Goal: Information Seeking & Learning: Learn about a topic

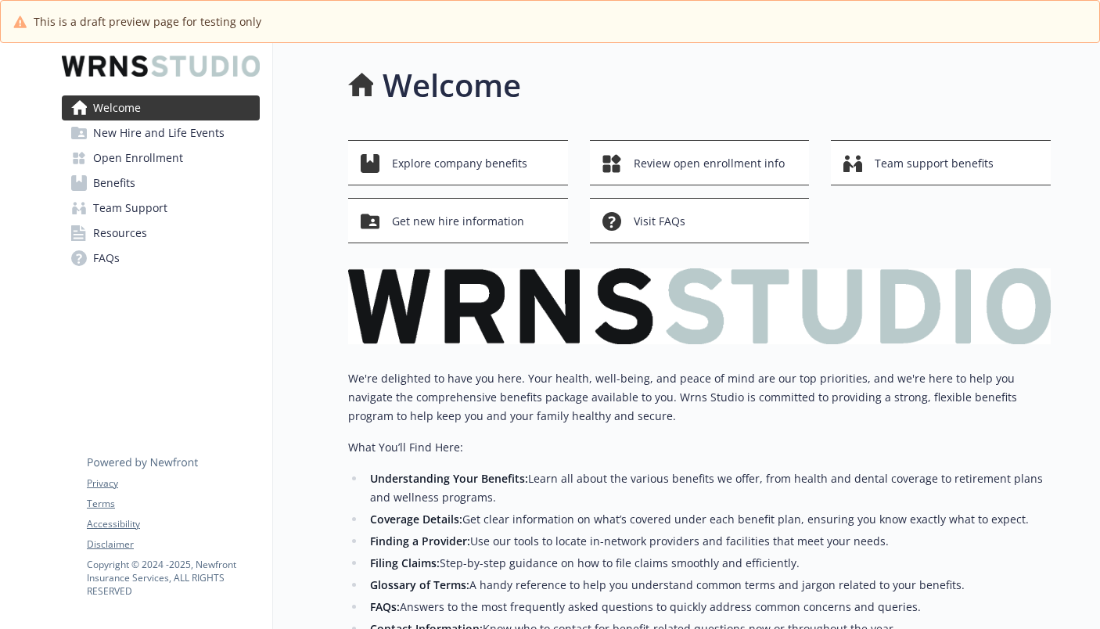
click at [135, 131] on span "New Hire and Life Events" at bounding box center [158, 133] width 131 height 25
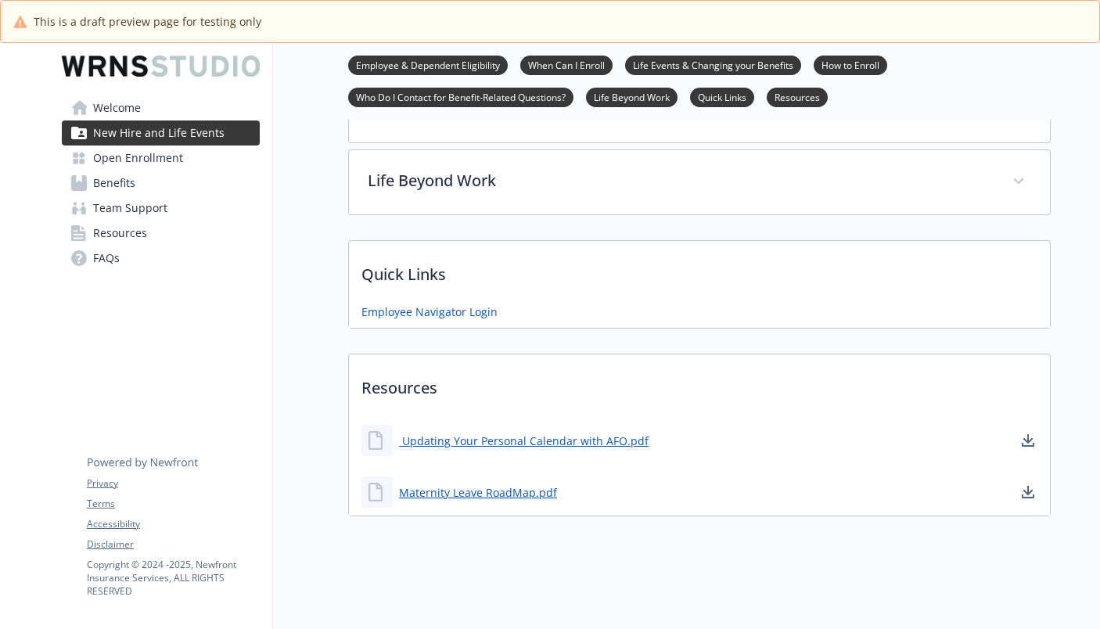
scroll to position [598, 0]
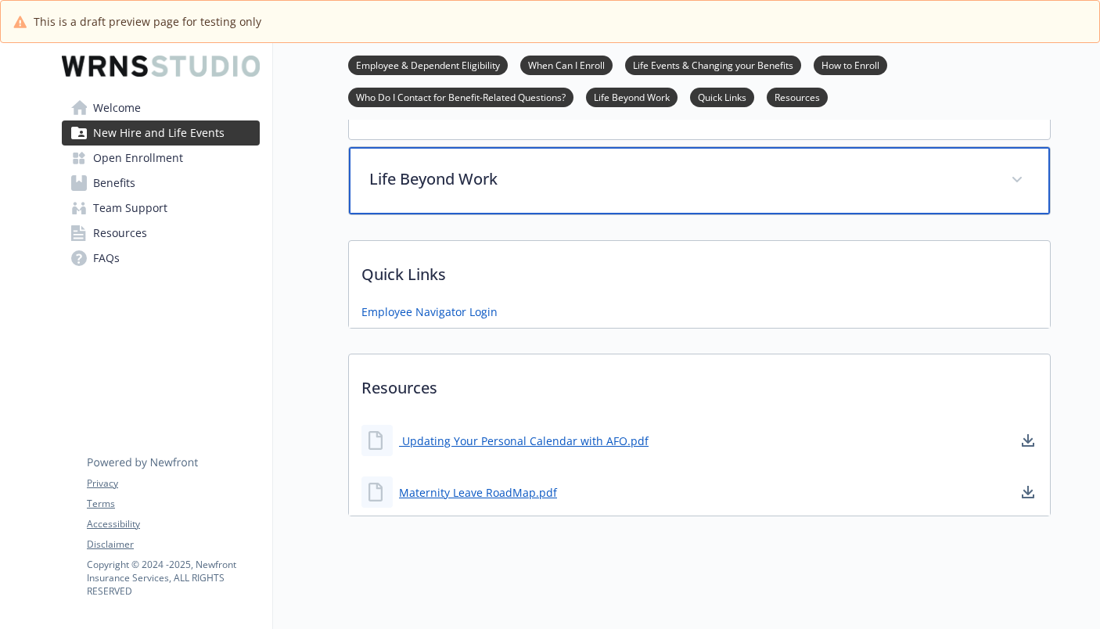
click at [404, 170] on p "Life Beyond Work" at bounding box center [680, 178] width 623 height 23
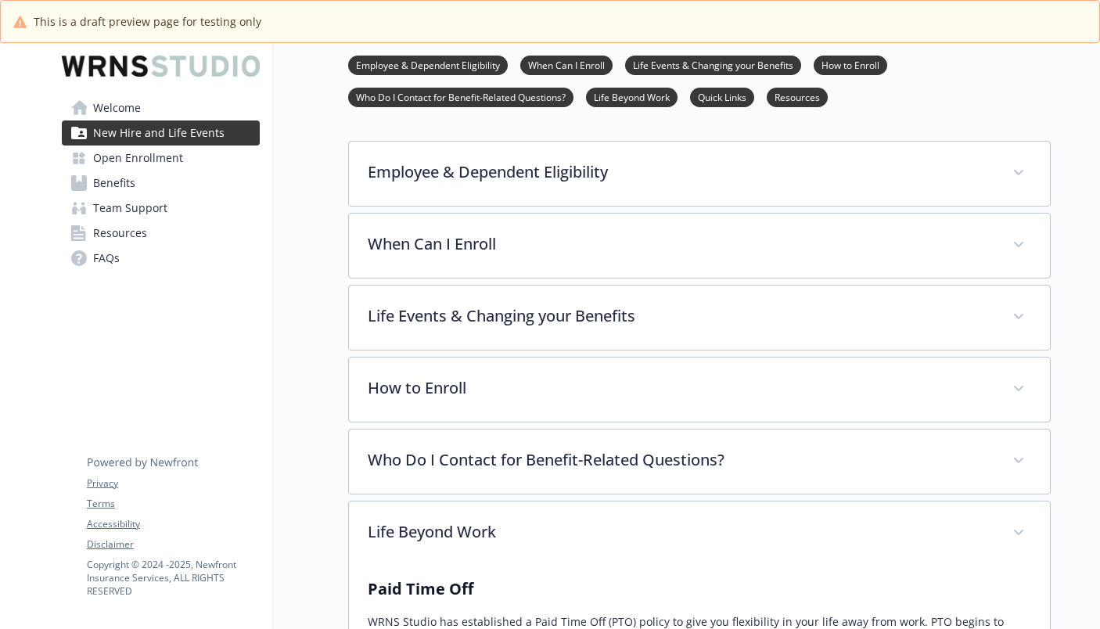
scroll to position [313, 0]
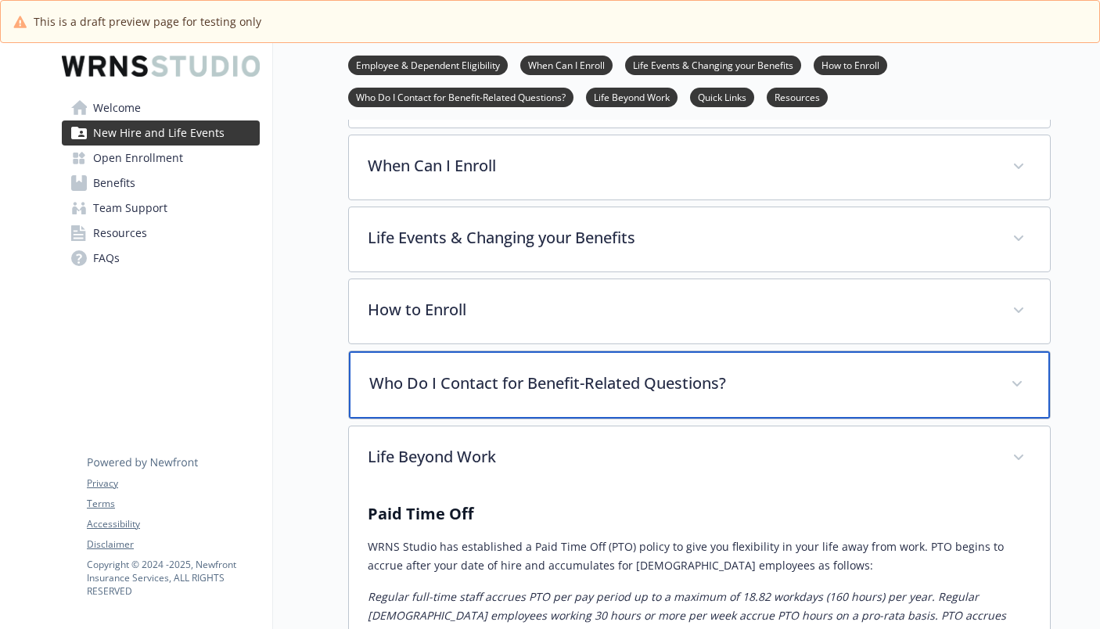
click at [427, 385] on p "Who Do I Contact for Benefit-Related Questions?" at bounding box center [680, 383] width 623 height 23
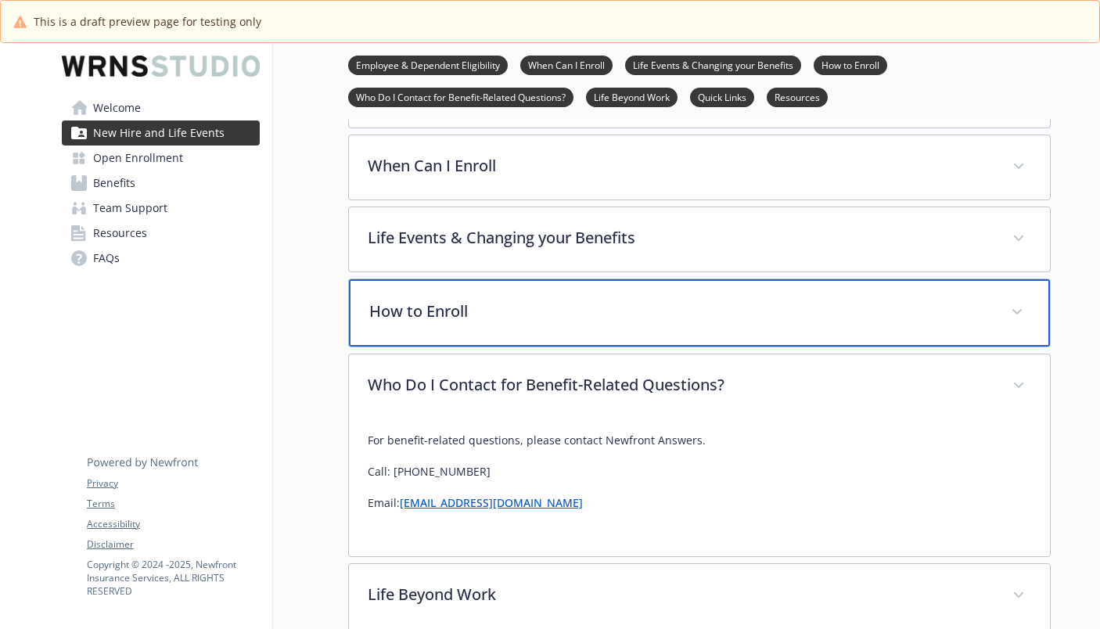
click at [415, 307] on p "How to Enroll" at bounding box center [680, 311] width 623 height 23
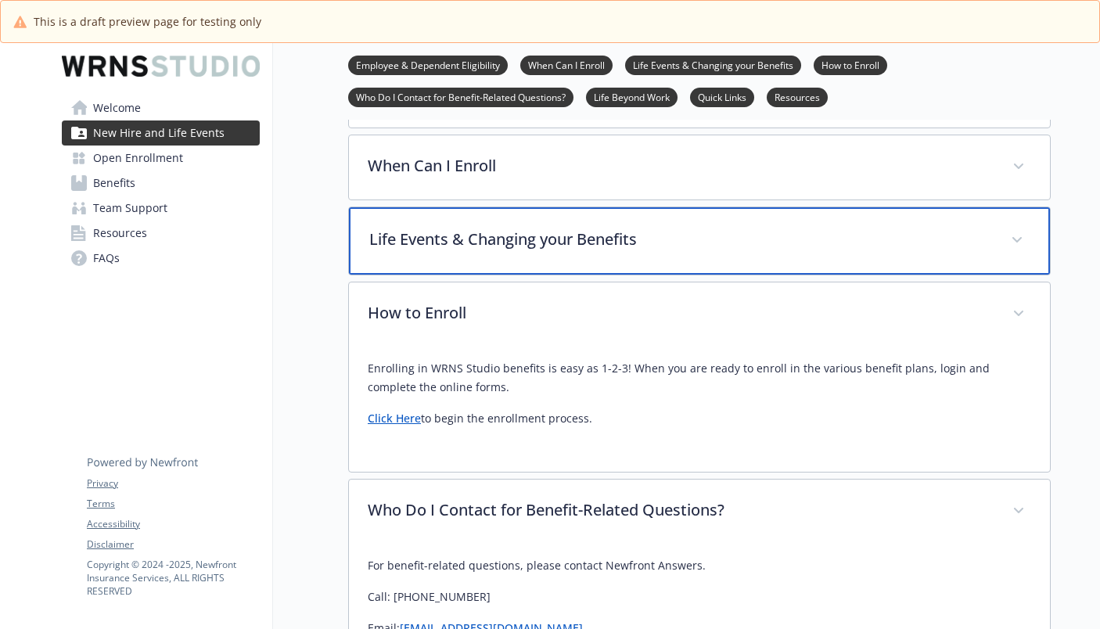
click at [442, 236] on p "Life Events & Changing your Benefits" at bounding box center [680, 239] width 623 height 23
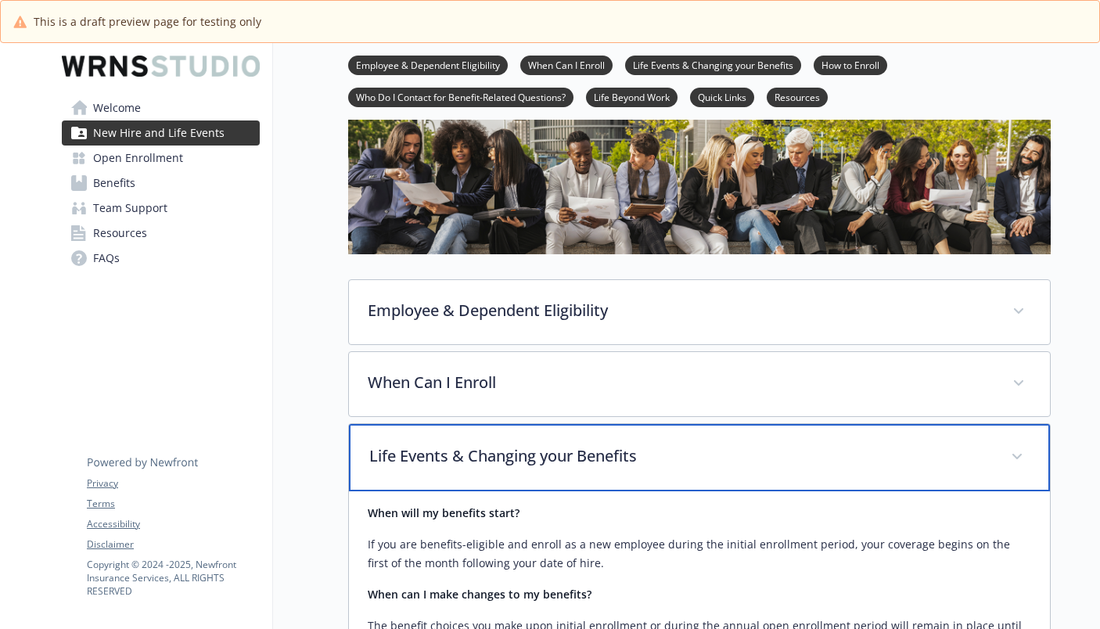
scroll to position [78, 0]
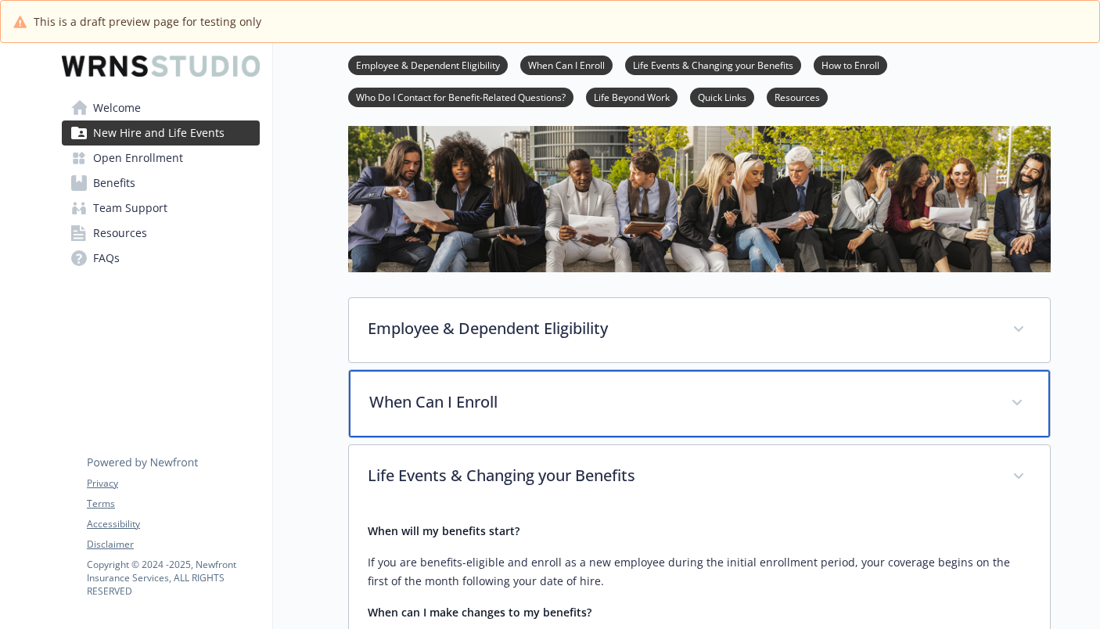
click at [429, 402] on p "When Can I Enroll" at bounding box center [680, 402] width 623 height 23
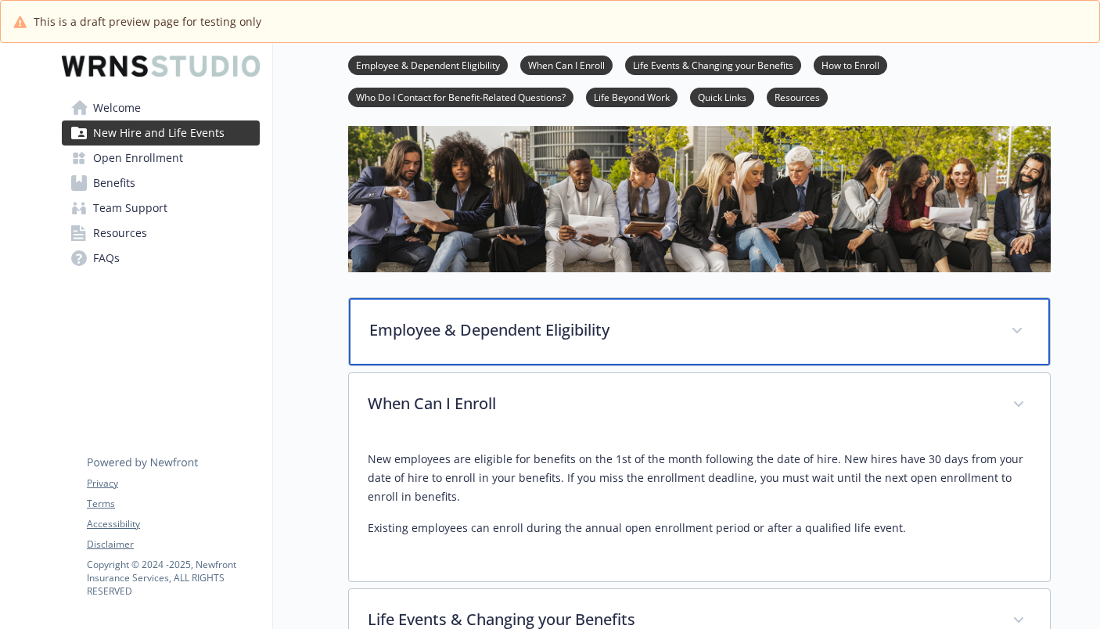
click at [517, 338] on p "Employee & Dependent Eligibility" at bounding box center [680, 330] width 623 height 23
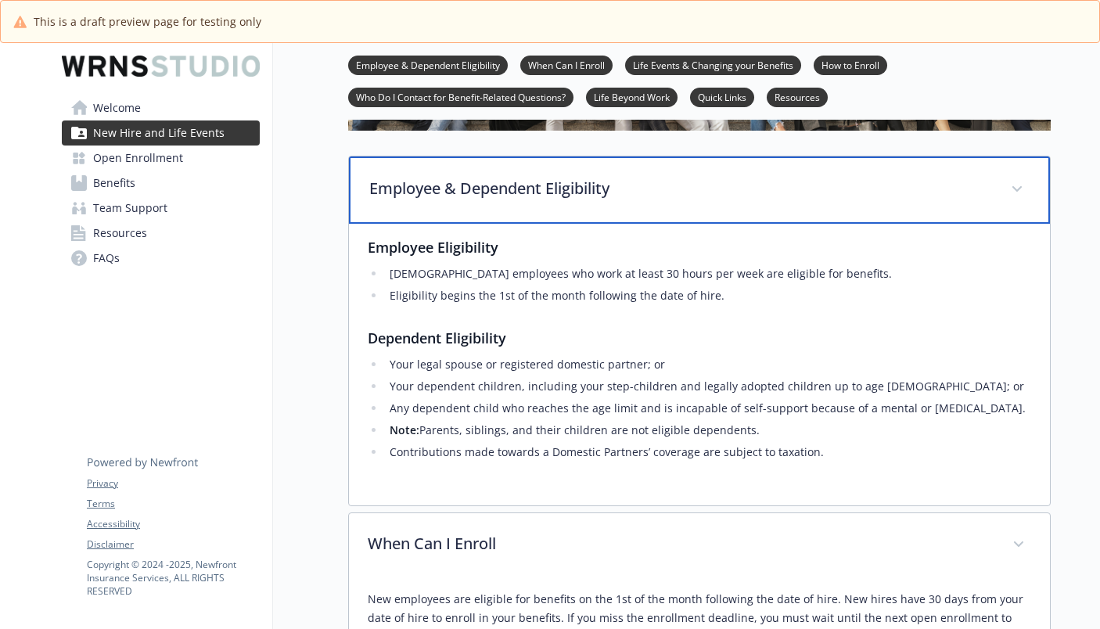
scroll to position [235, 0]
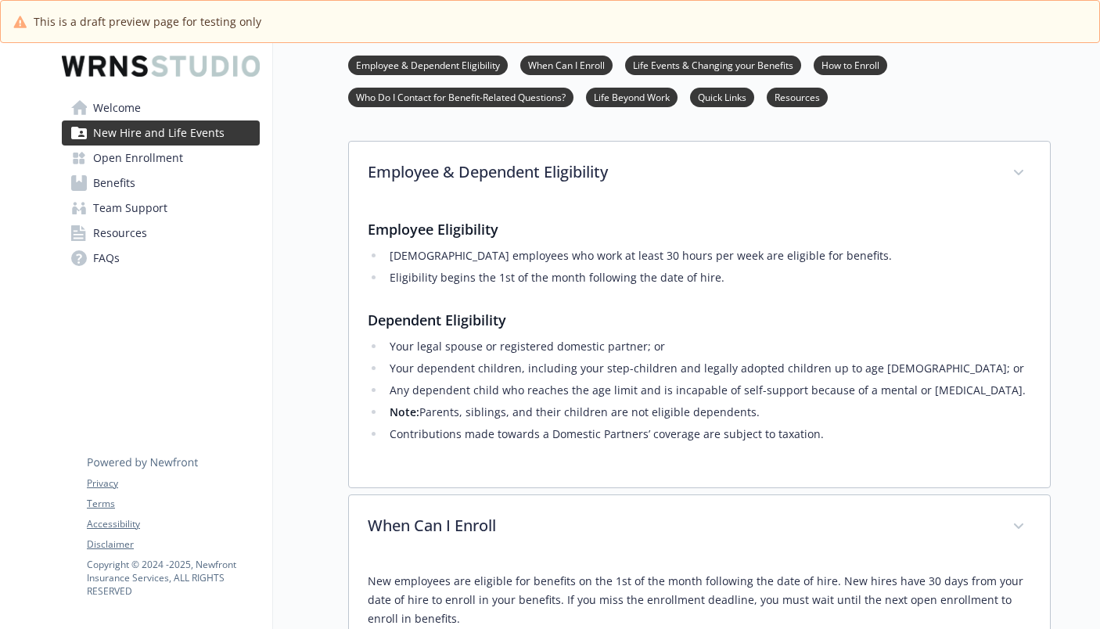
click at [706, 94] on link "Quick Links" at bounding box center [722, 96] width 64 height 15
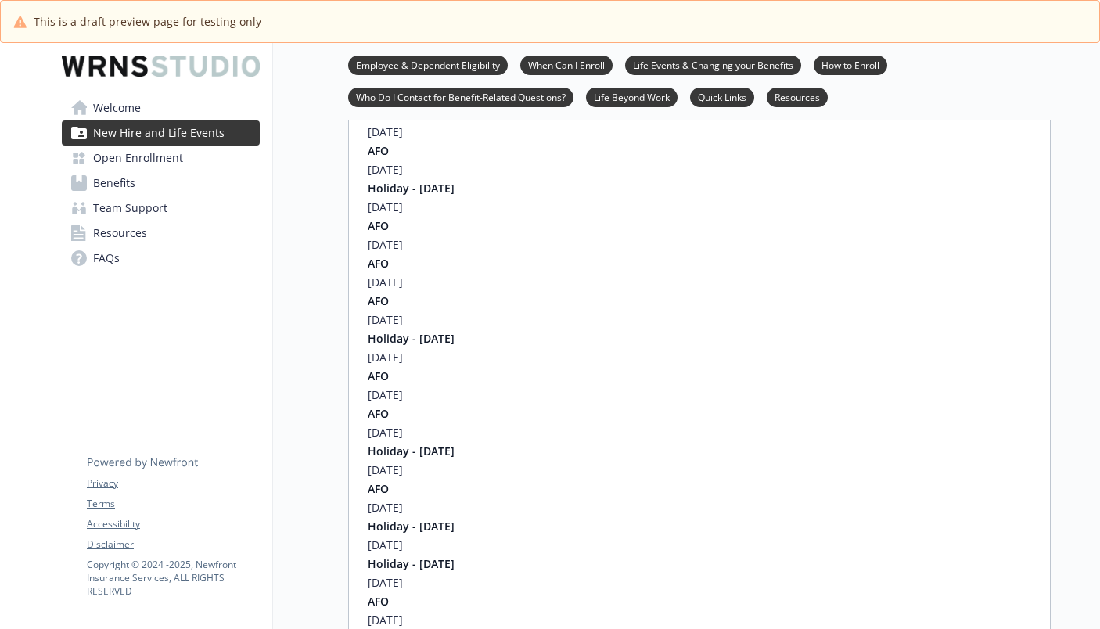
scroll to position [3178, 12]
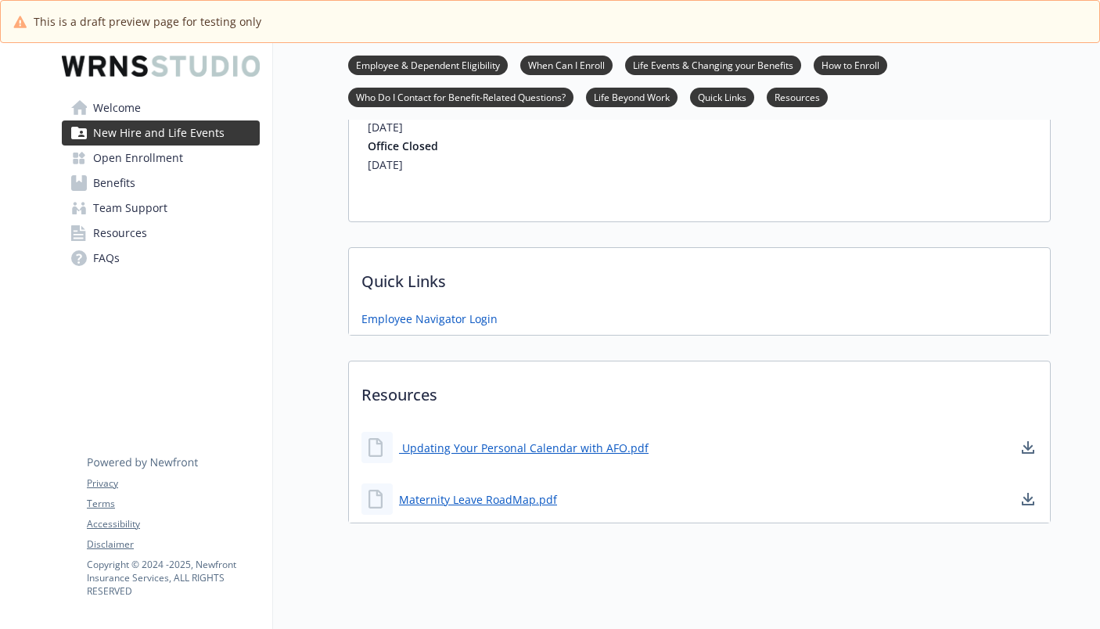
click at [657, 94] on link "Life Beyond Work" at bounding box center [632, 96] width 92 height 15
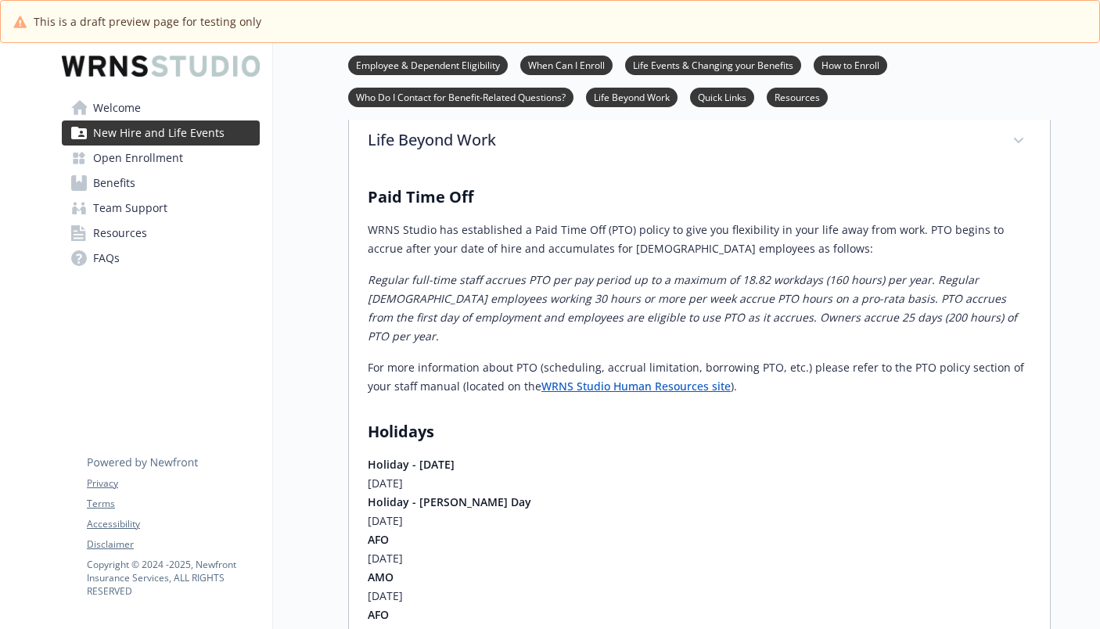
scroll to position [1718, 12]
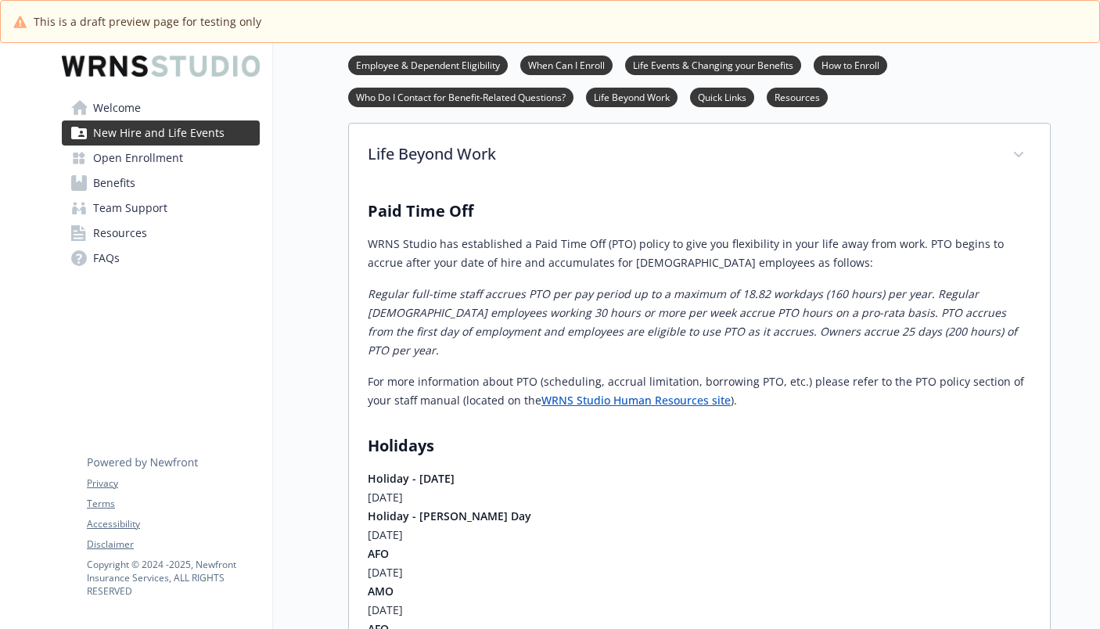
click at [117, 239] on span "Resources" at bounding box center [120, 233] width 54 height 25
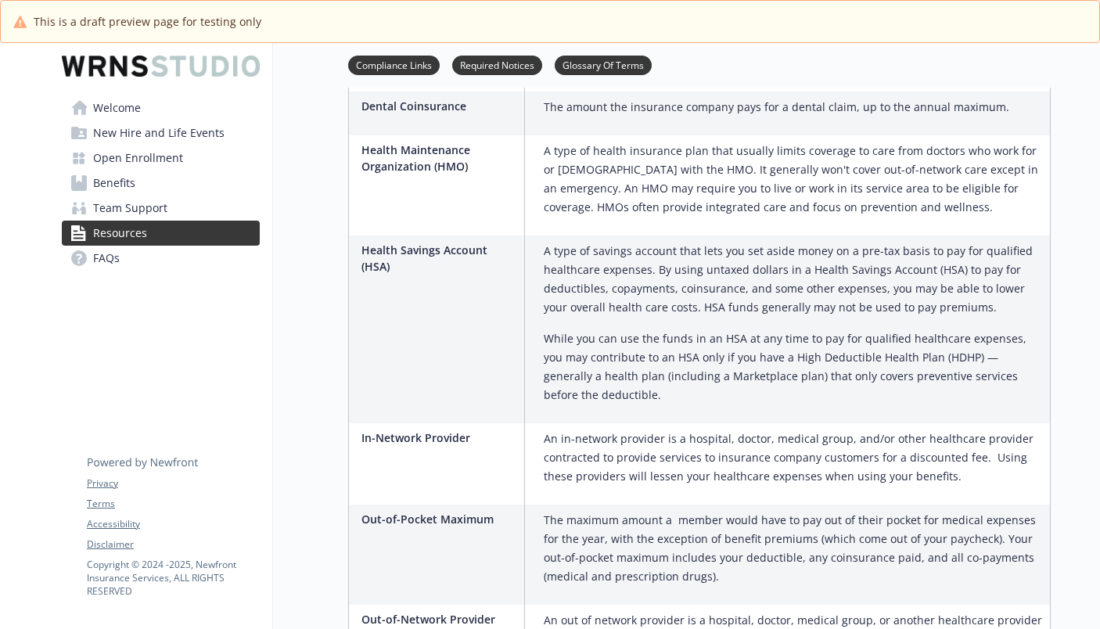
scroll to position [1565, 12]
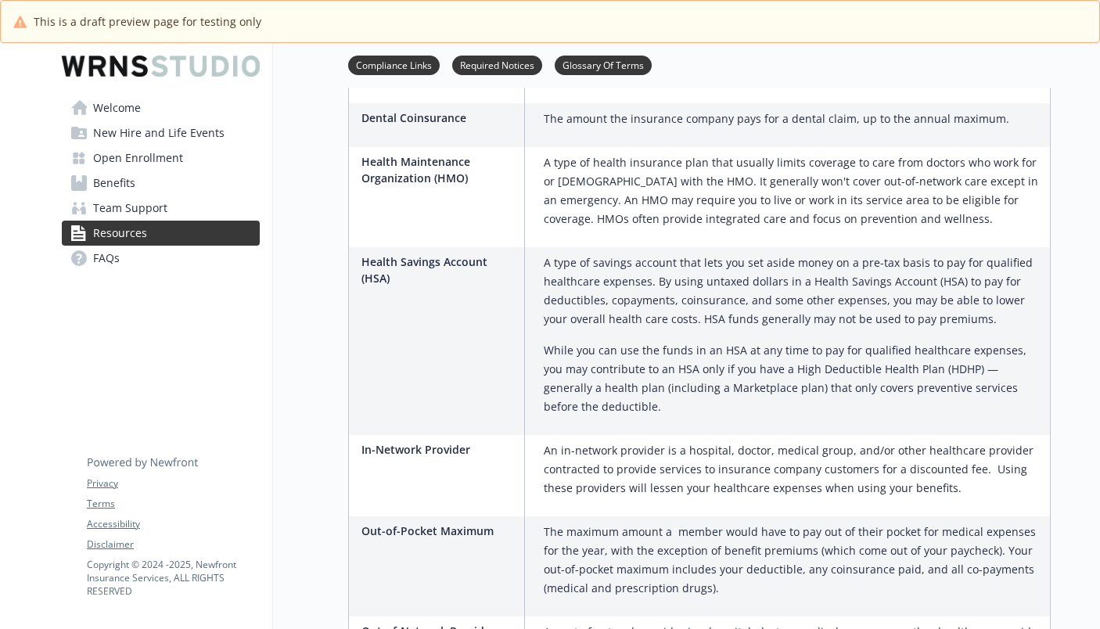
click at [122, 211] on span "Team Support" at bounding box center [130, 208] width 74 height 25
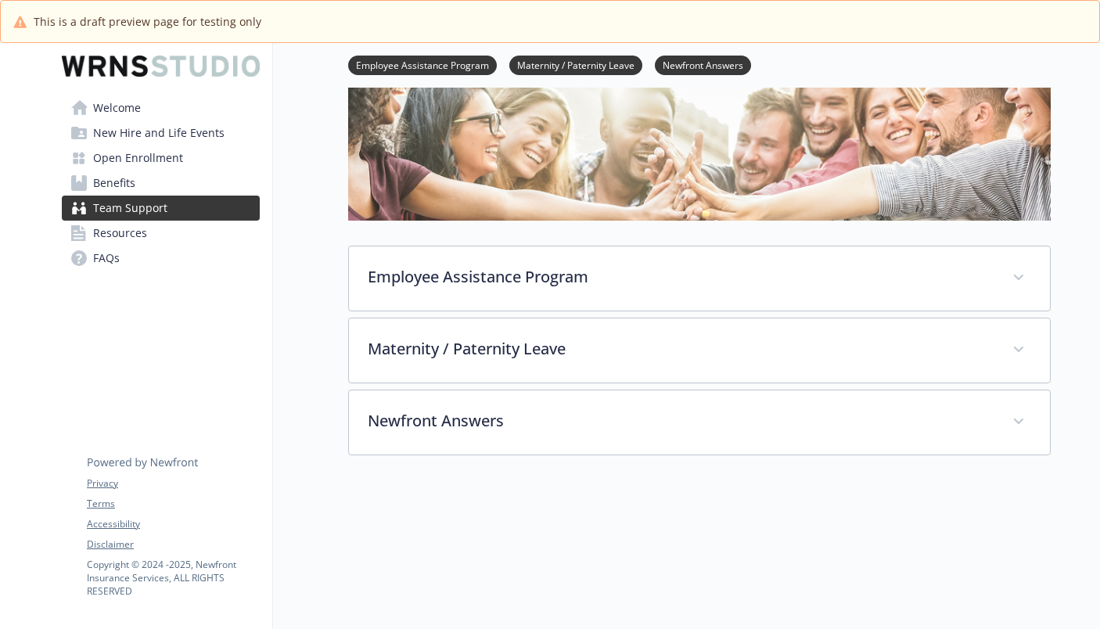
scroll to position [244, 12]
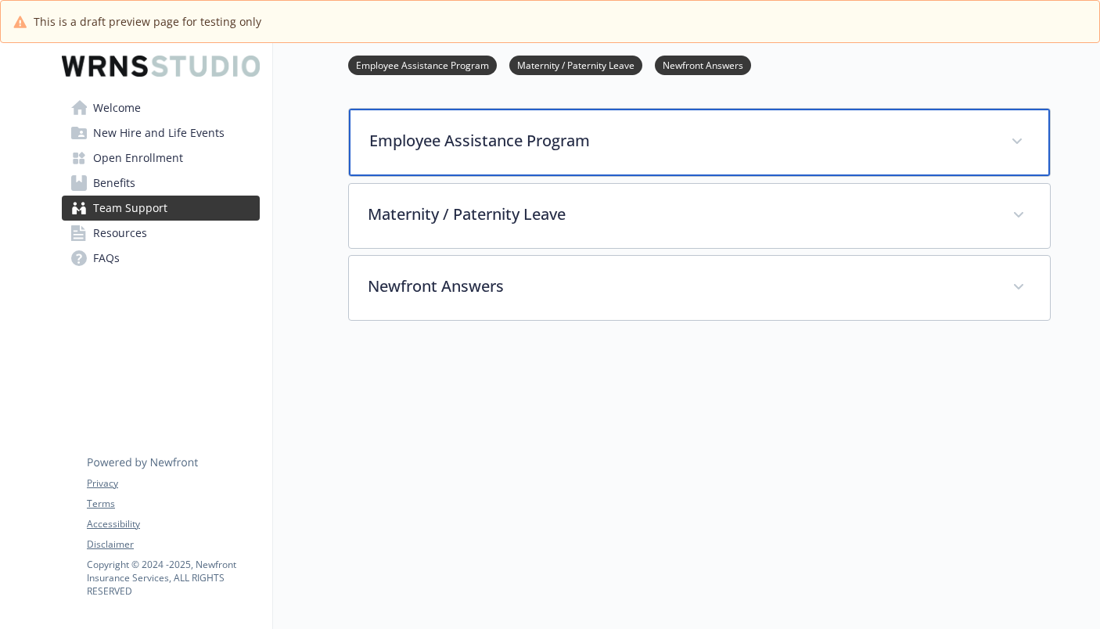
click at [456, 137] on p "Employee Assistance Program" at bounding box center [680, 140] width 623 height 23
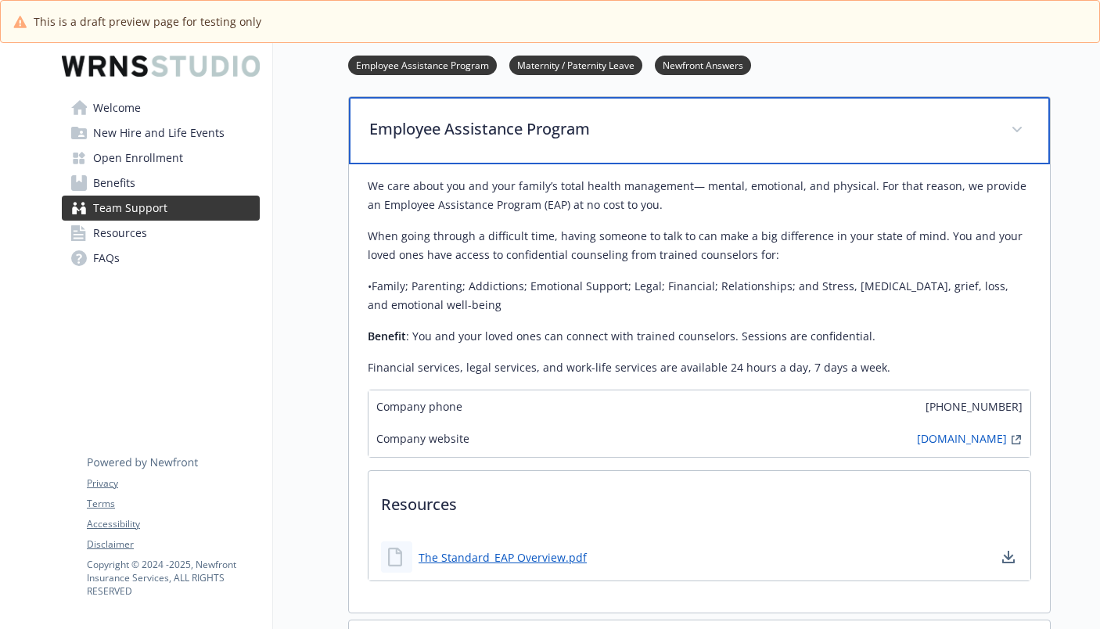
click at [456, 137] on p "Employee Assistance Program" at bounding box center [680, 128] width 623 height 23
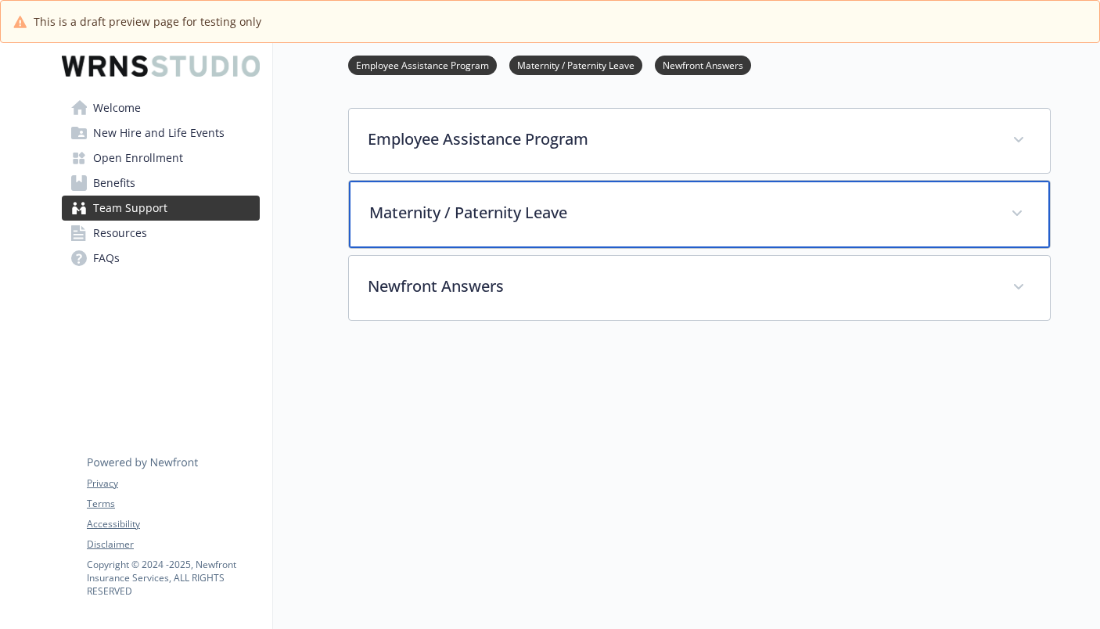
click at [459, 205] on p "Maternity / Paternity Leave" at bounding box center [680, 212] width 623 height 23
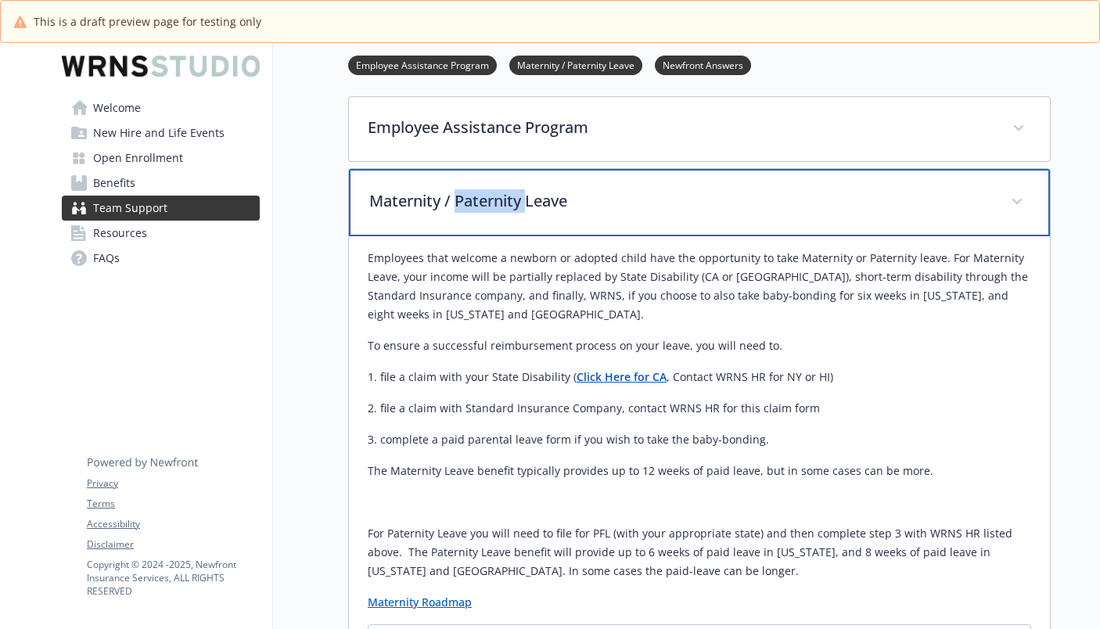
click at [459, 205] on p "Maternity / Paternity Leave" at bounding box center [680, 200] width 623 height 23
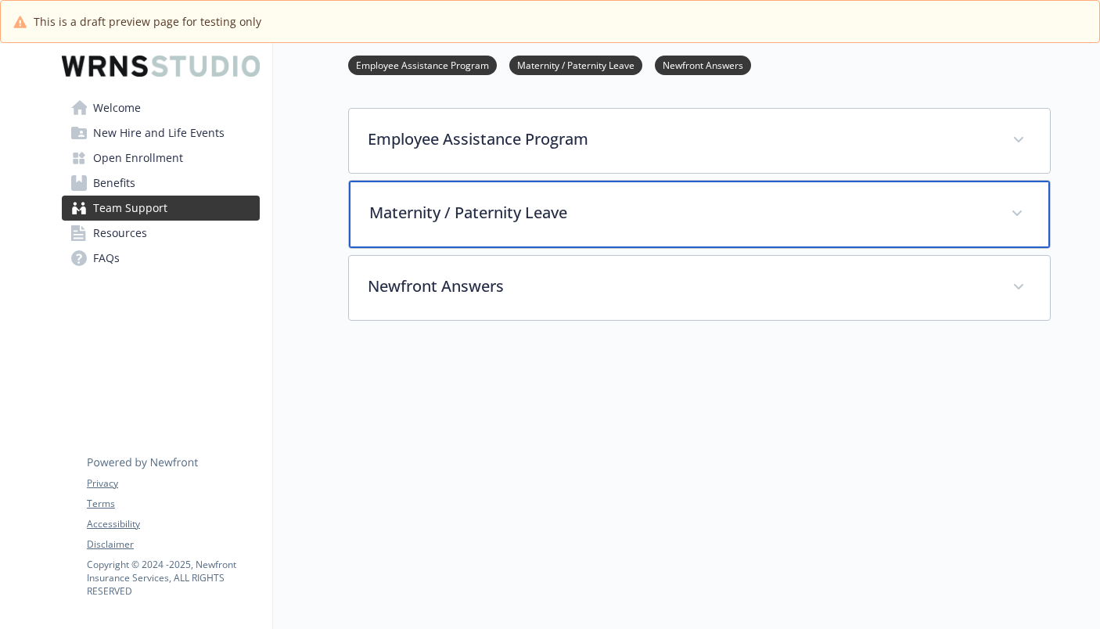
drag, startPoint x: 459, startPoint y: 205, endPoint x: 437, endPoint y: 203, distance: 22.8
click at [437, 203] on p "Maternity / Paternity Leave" at bounding box center [680, 212] width 623 height 23
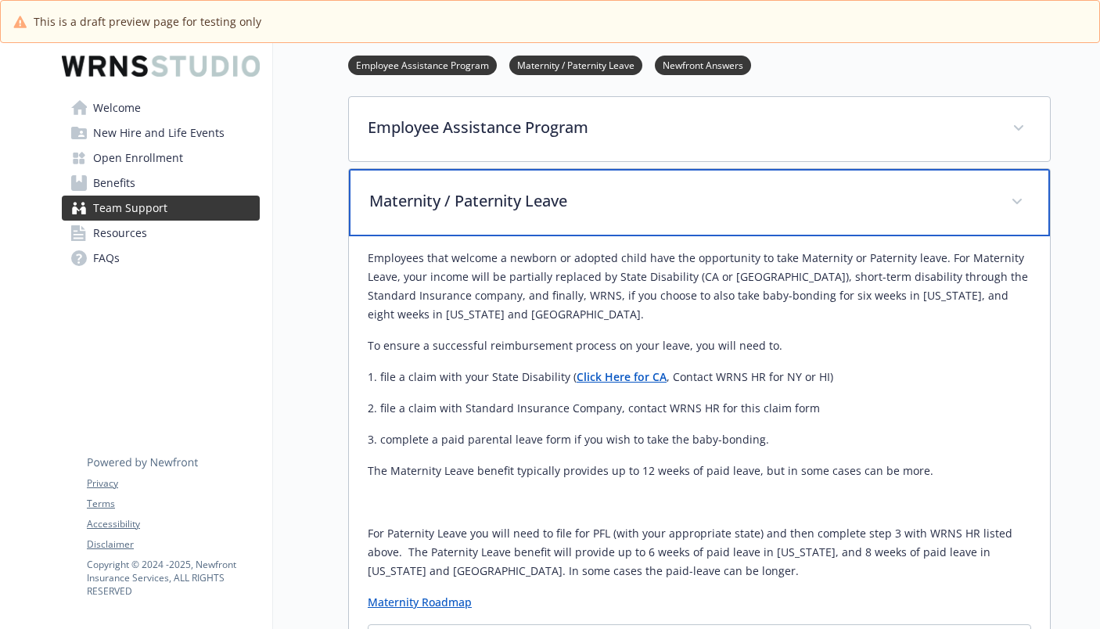
click at [433, 219] on div "Maternity / Paternity Leave" at bounding box center [699, 202] width 701 height 67
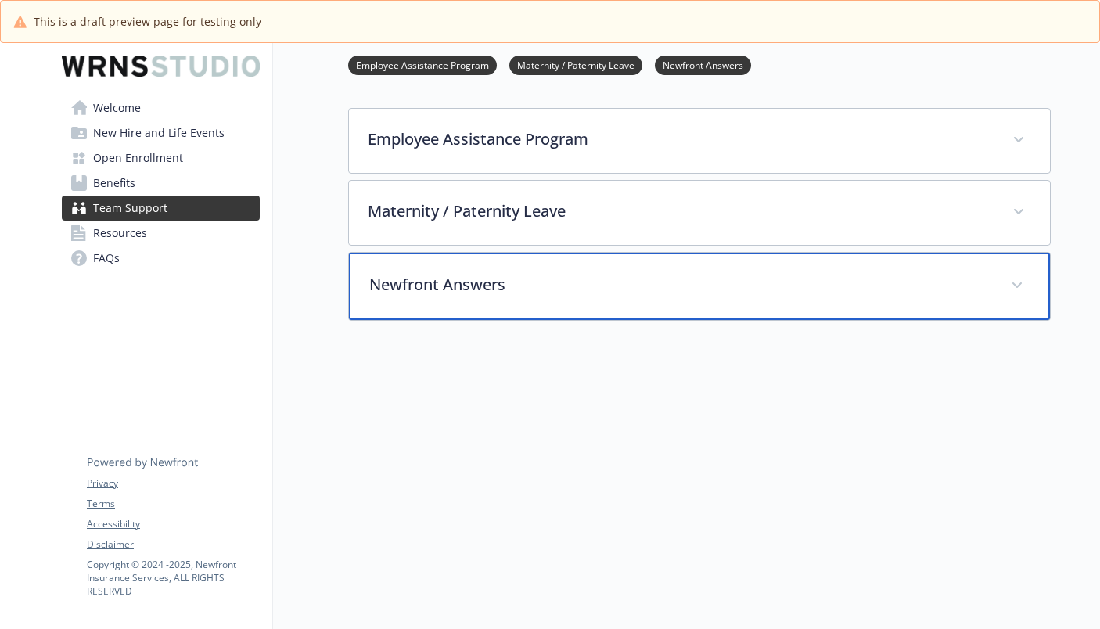
click at [425, 273] on p "Newfront Answers" at bounding box center [680, 284] width 623 height 23
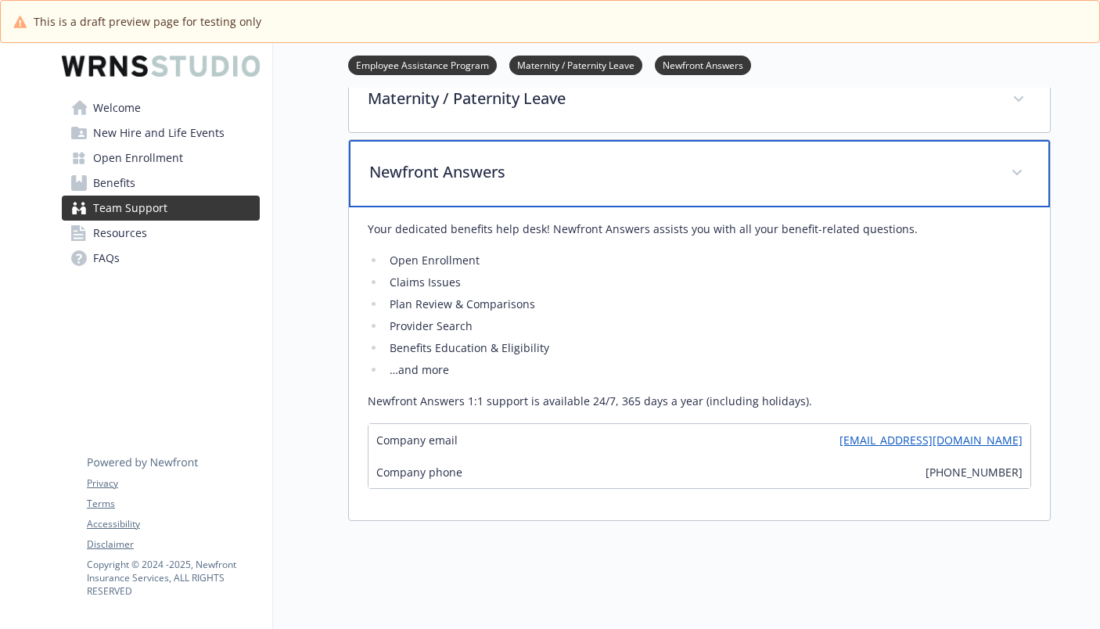
scroll to position [326, 12]
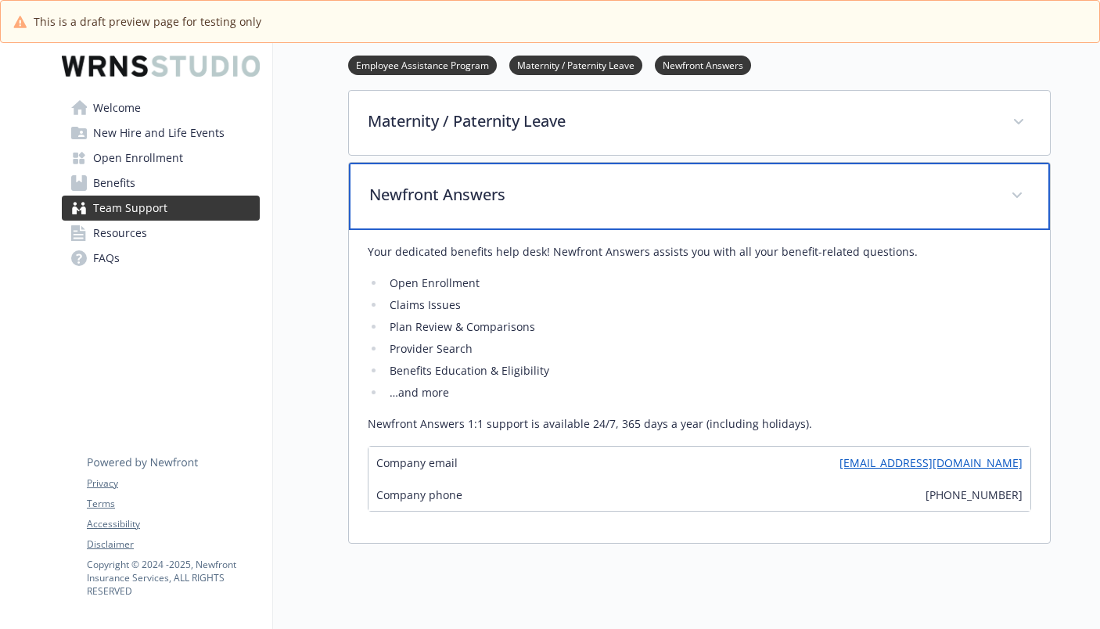
click at [404, 190] on p "Newfront Answers" at bounding box center [680, 194] width 623 height 23
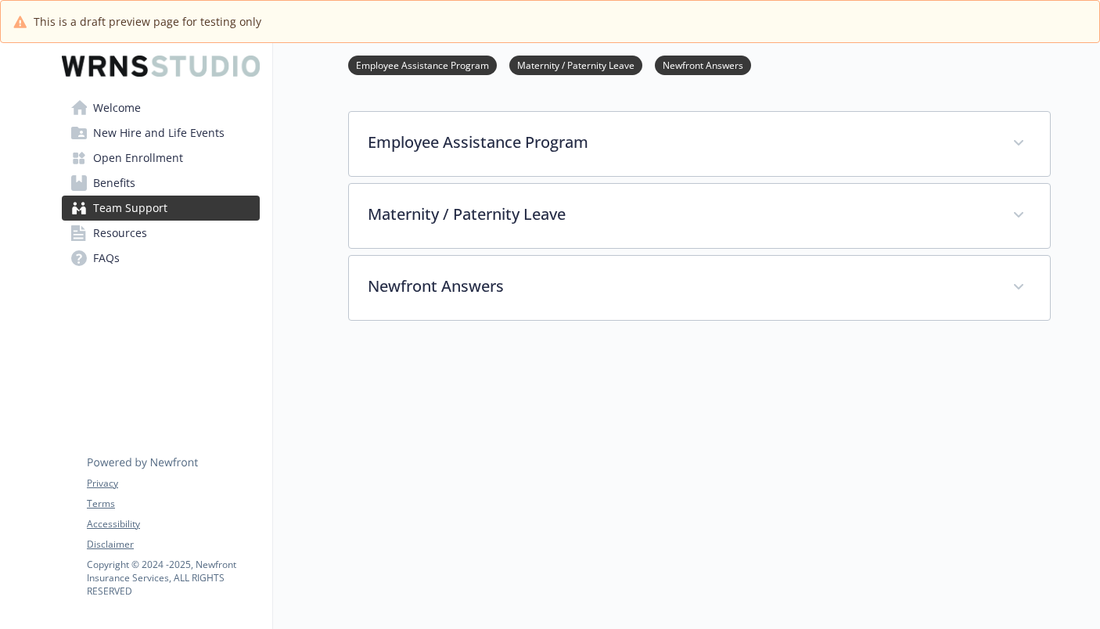
scroll to position [244, 12]
click at [93, 235] on span "Resources" at bounding box center [120, 233] width 54 height 25
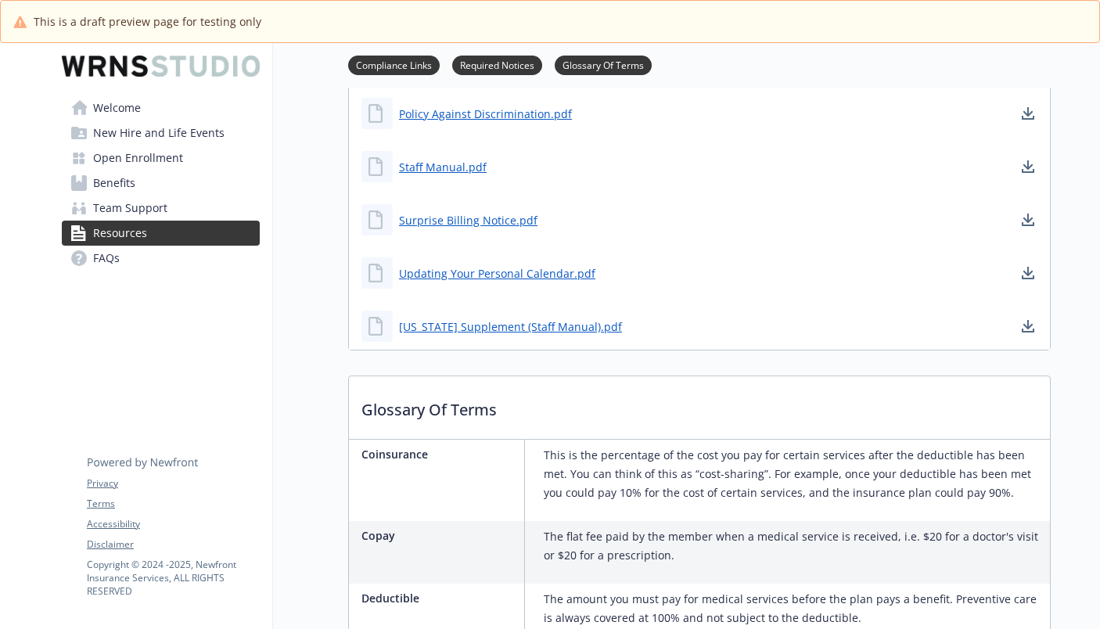
scroll to position [1027, 12]
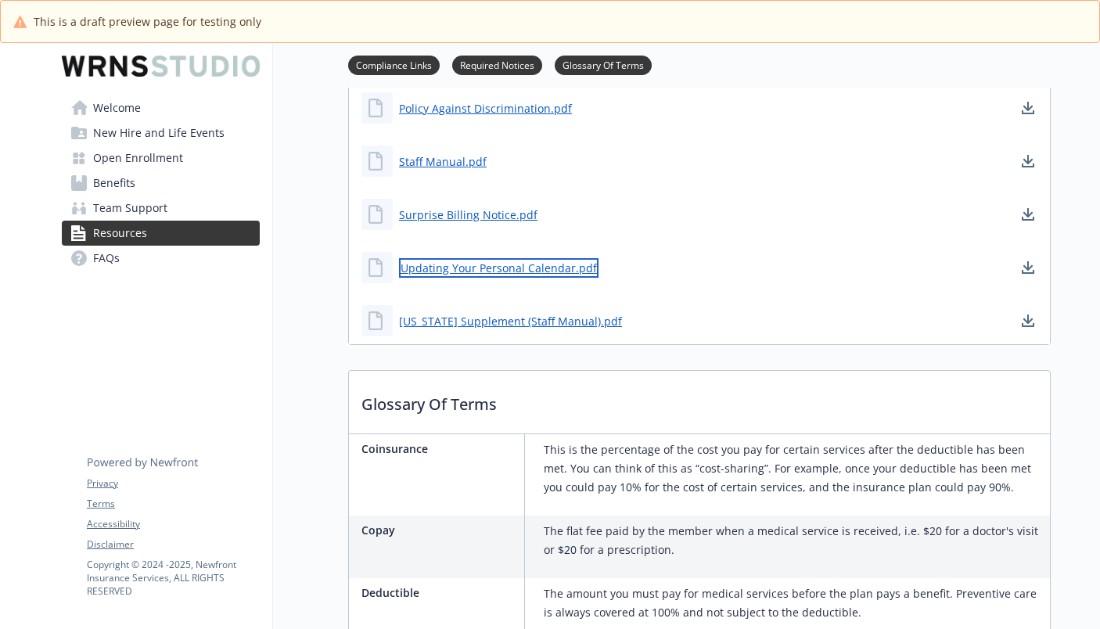
click at [415, 273] on link "Updating Your Personal Calendar.pdf" at bounding box center [499, 268] width 200 height 20
click at [133, 135] on span "New Hire and Life Events" at bounding box center [158, 133] width 131 height 25
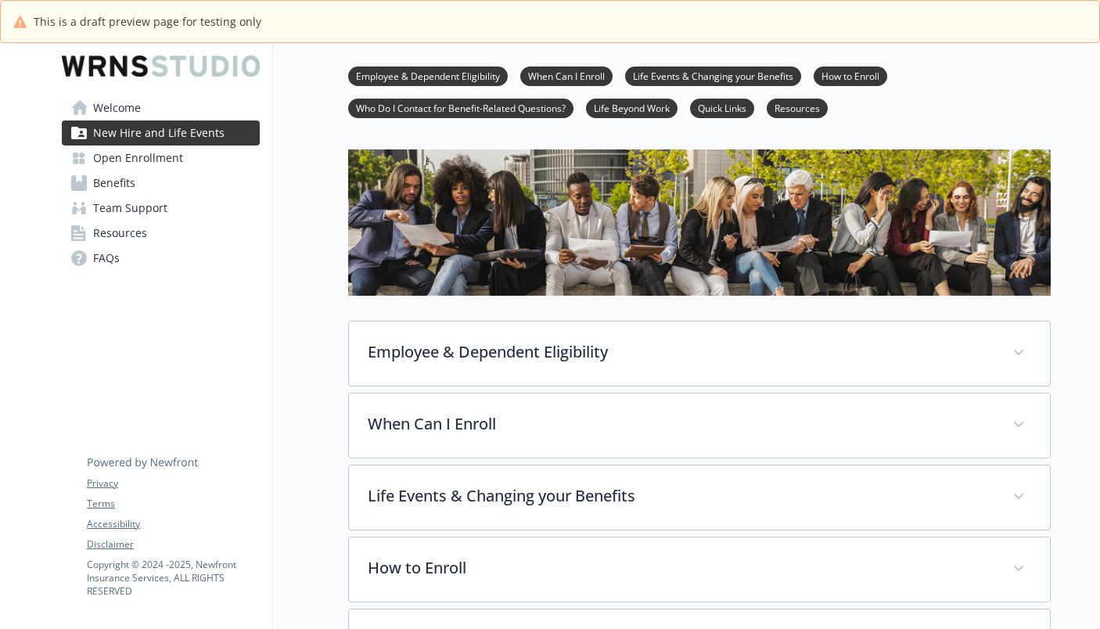
scroll to position [598, 12]
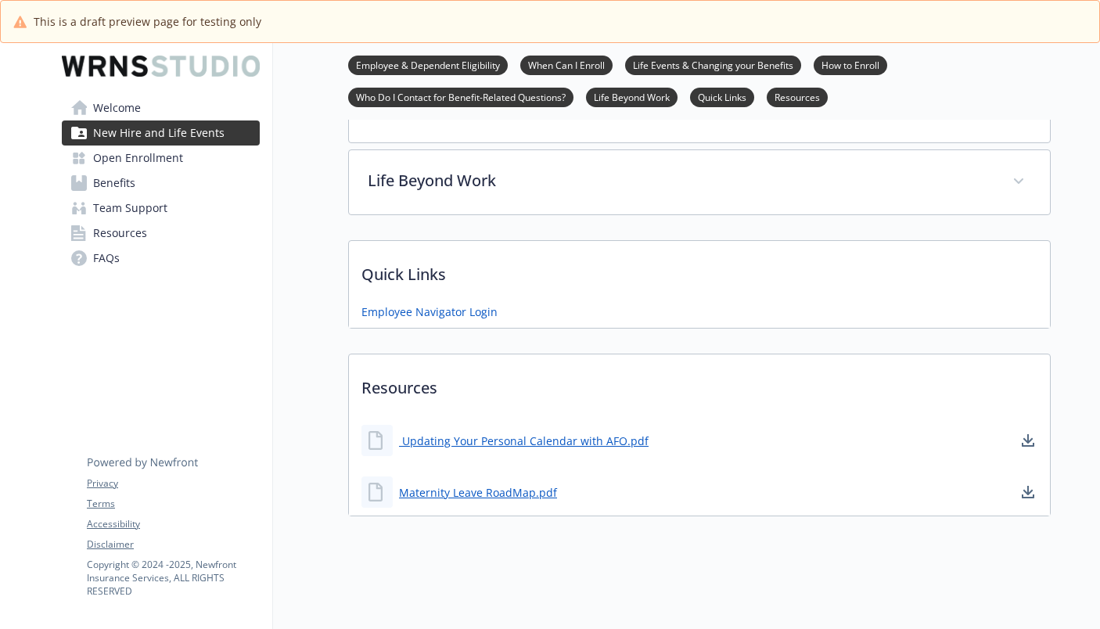
click at [110, 239] on span "Resources" at bounding box center [120, 233] width 54 height 25
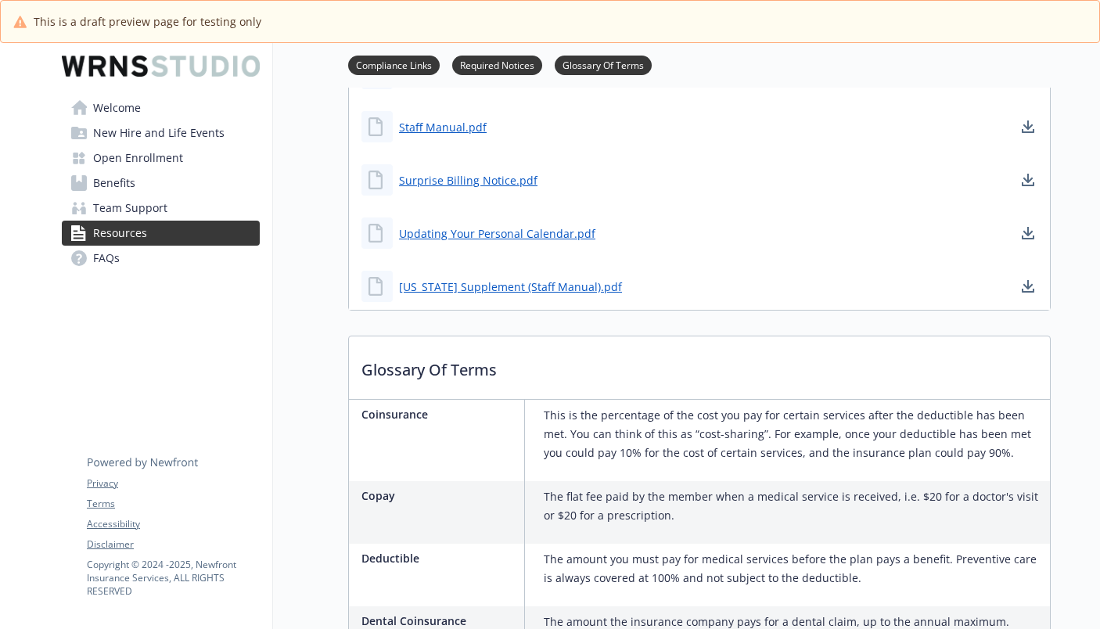
scroll to position [1068, 12]
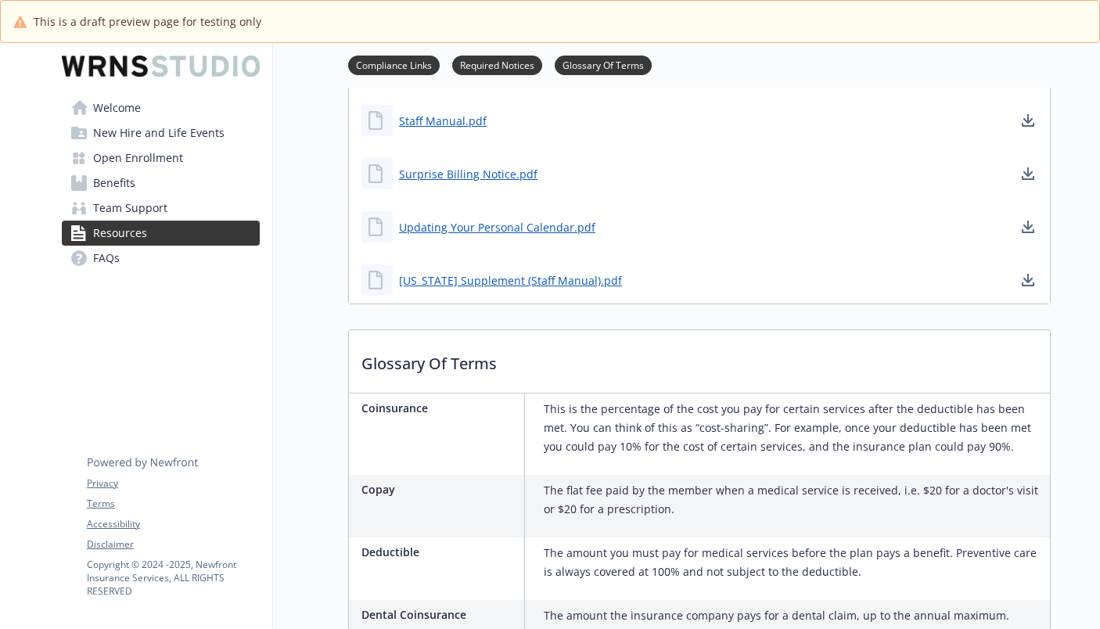
click at [109, 134] on span "New Hire and Life Events" at bounding box center [158, 133] width 131 height 25
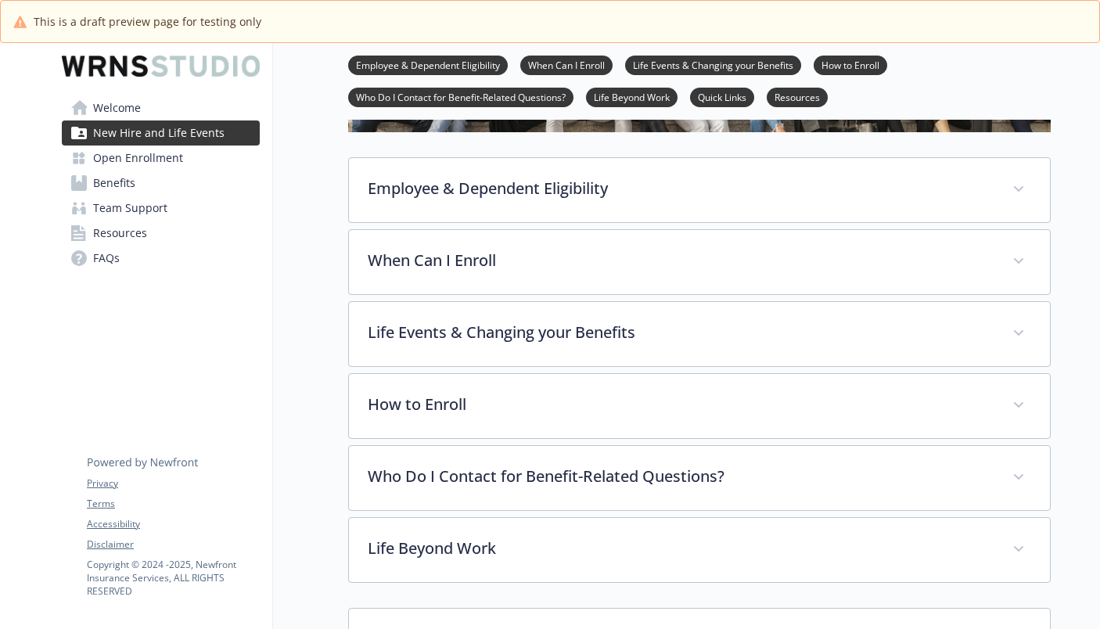
scroll to position [391, 12]
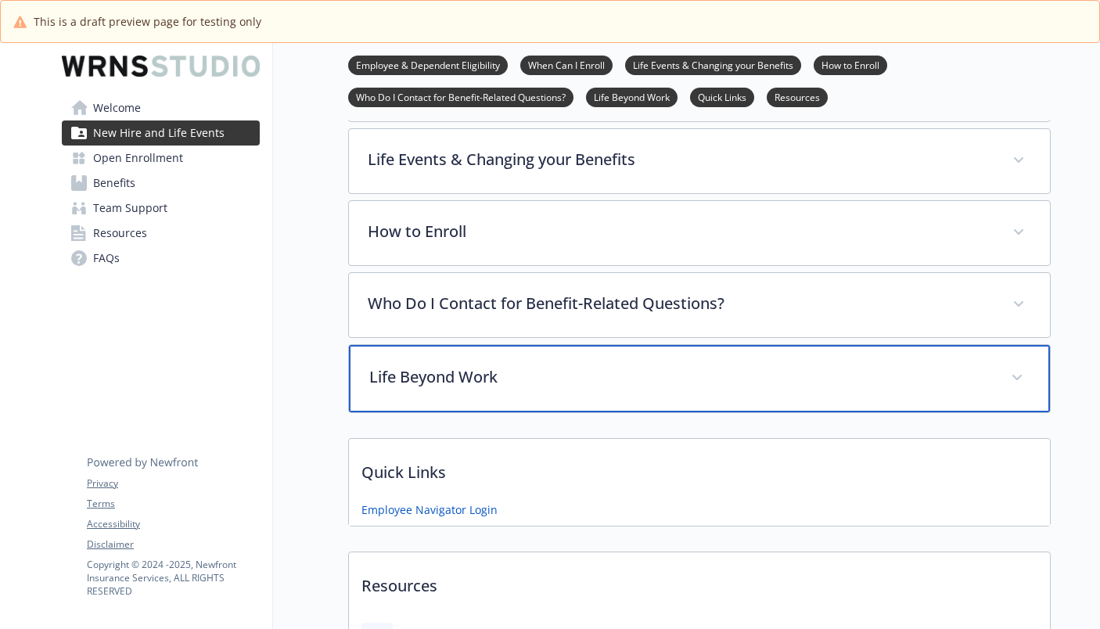
click at [435, 377] on p "Life Beyond Work" at bounding box center [680, 377] width 623 height 23
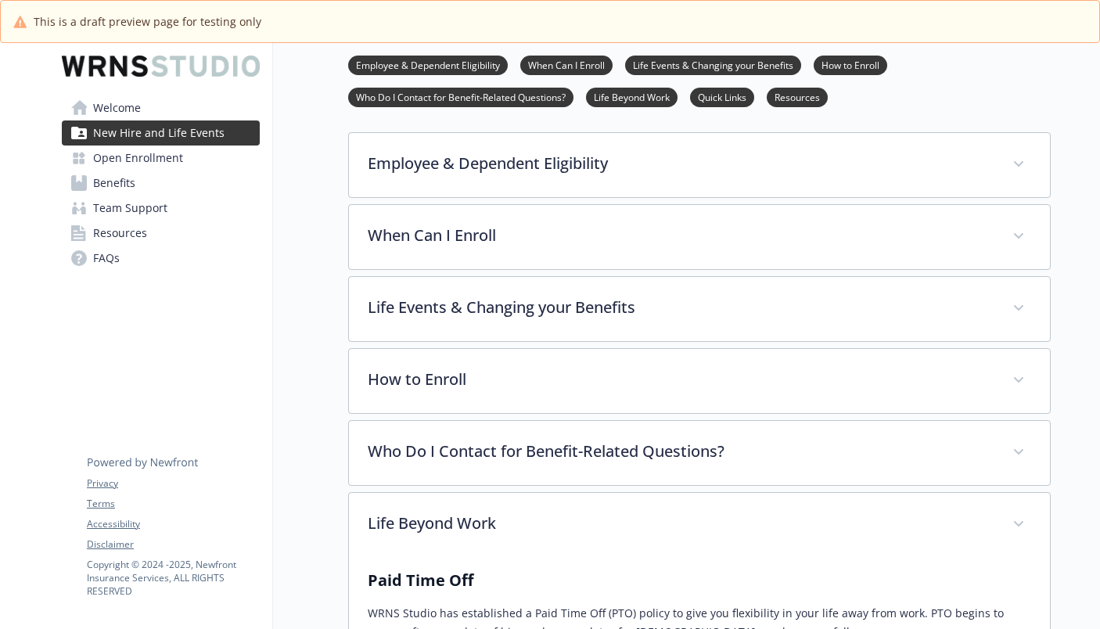
scroll to position [313, 12]
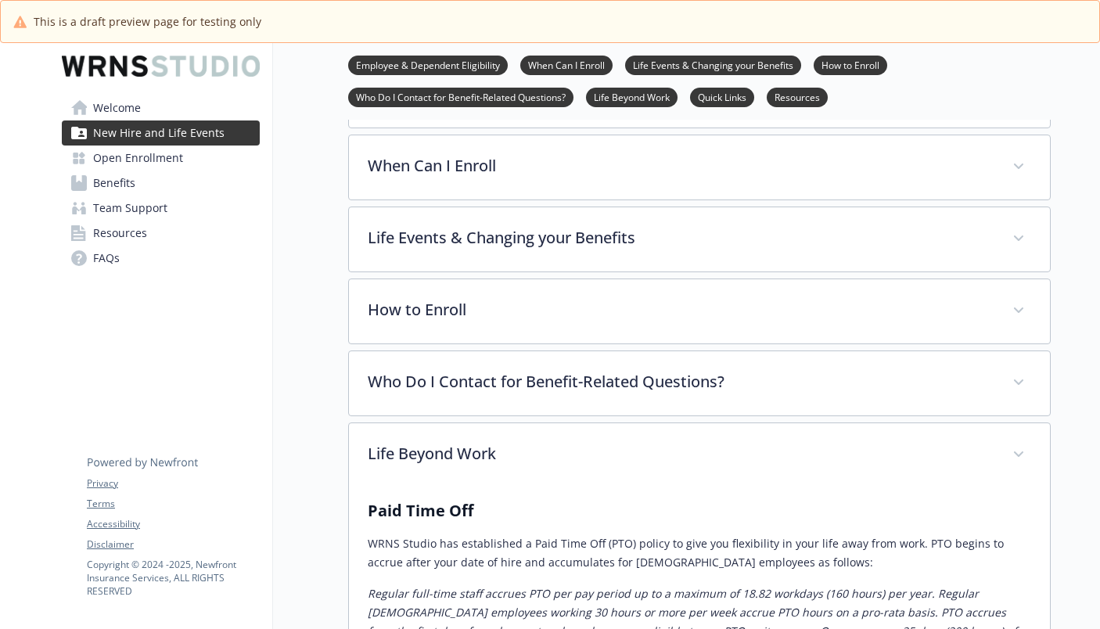
click at [95, 233] on span "Resources" at bounding box center [120, 233] width 54 height 25
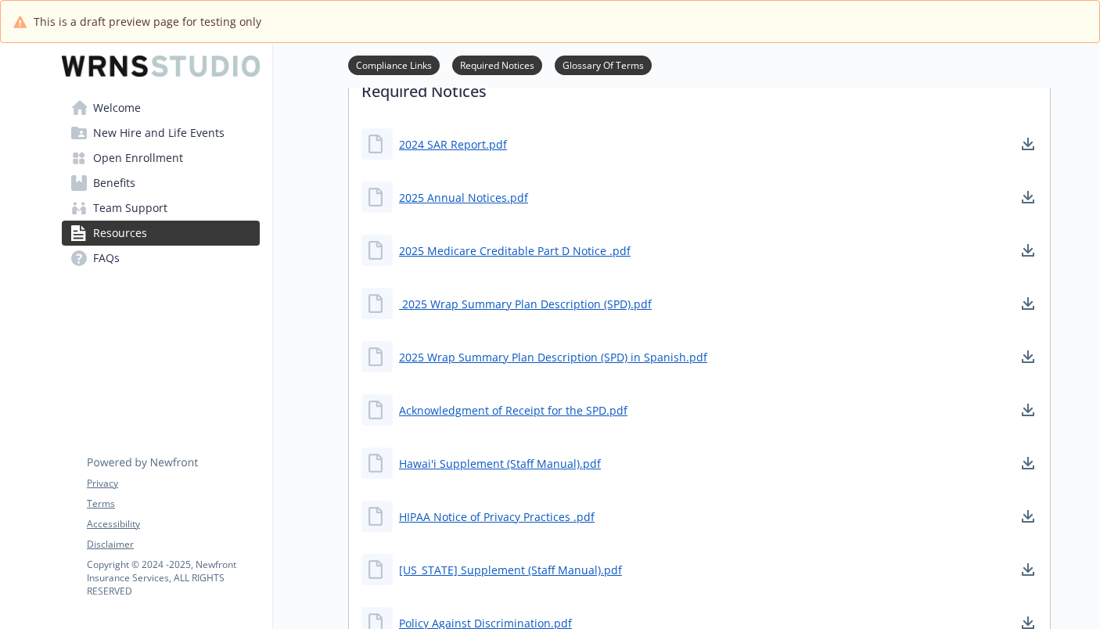
scroll to position [704, 12]
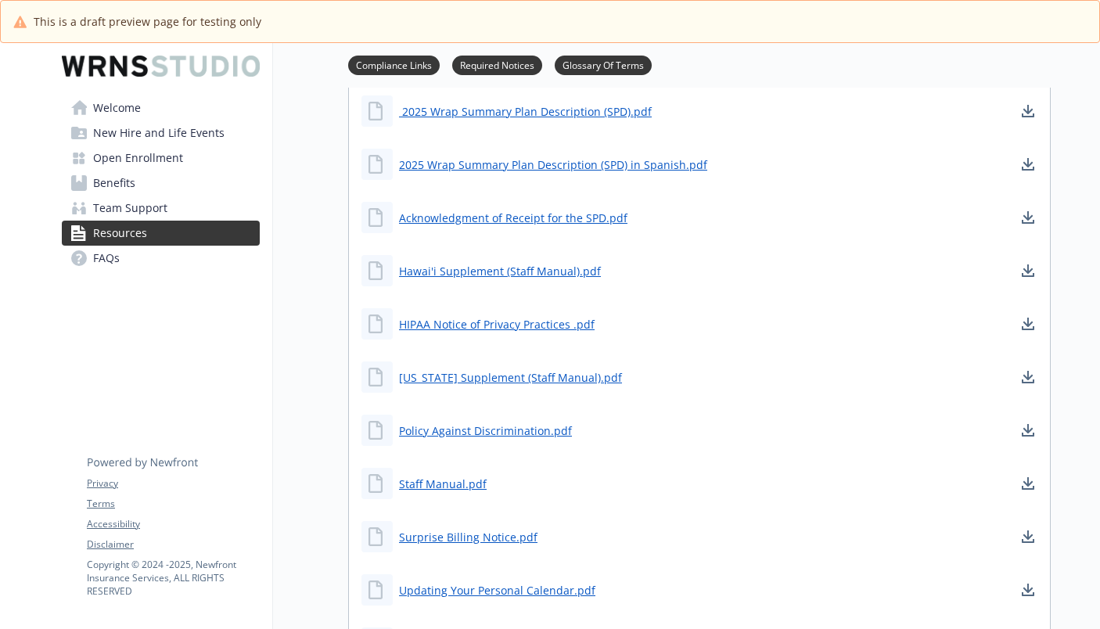
click at [110, 179] on span "Benefits" at bounding box center [114, 183] width 42 height 25
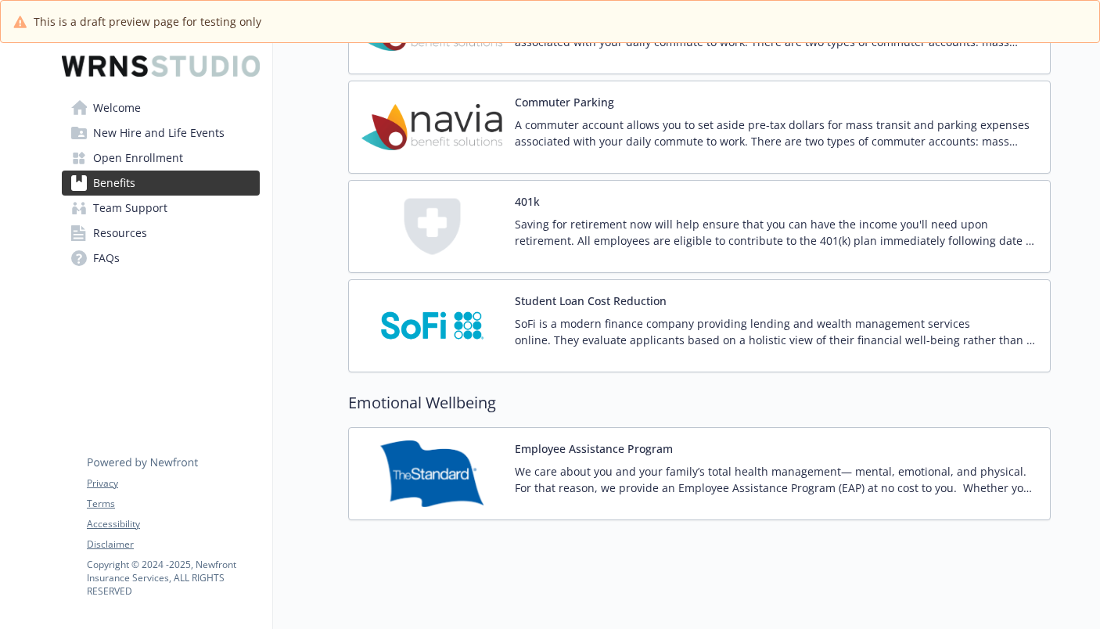
scroll to position [1885, 12]
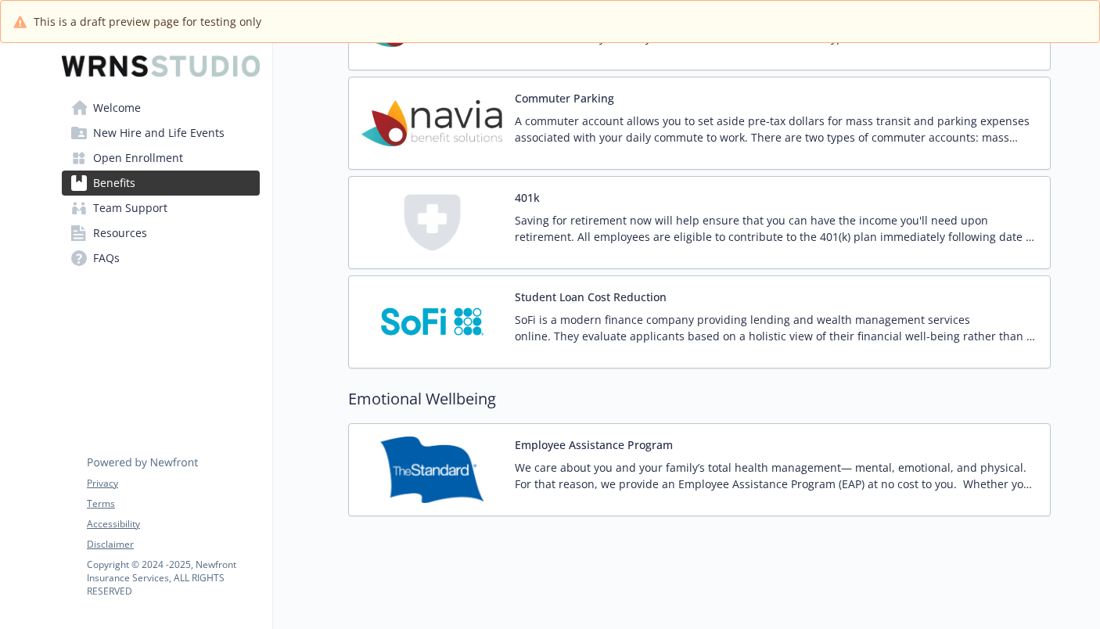
click at [167, 164] on link "Open Enrollment" at bounding box center [161, 158] width 198 height 25
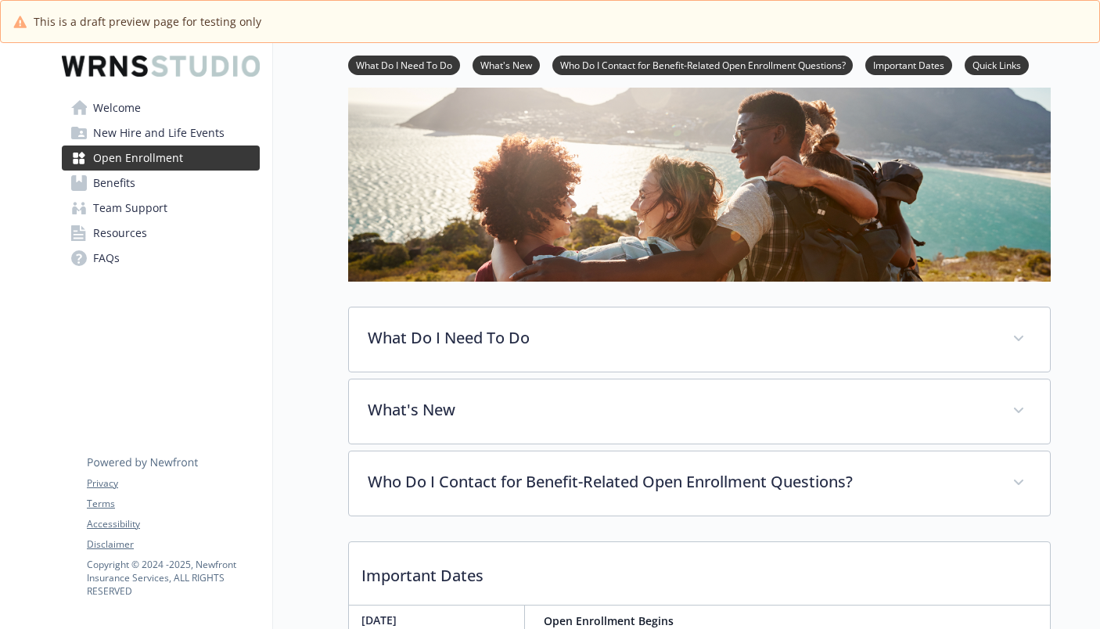
scroll to position [8, 12]
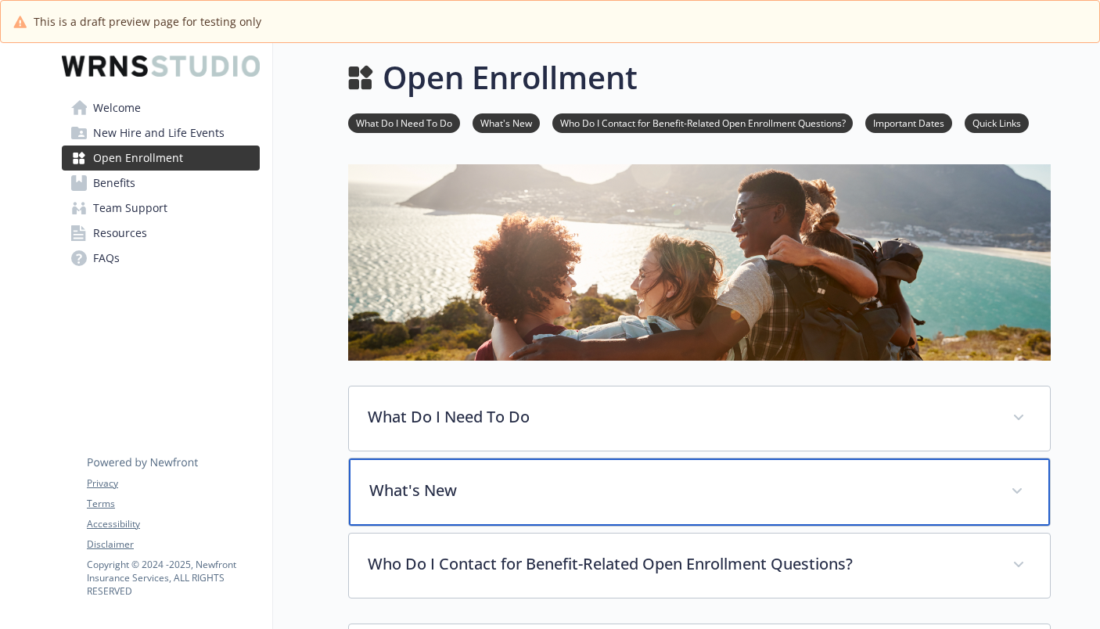
click at [421, 497] on p "What's New" at bounding box center [680, 490] width 623 height 23
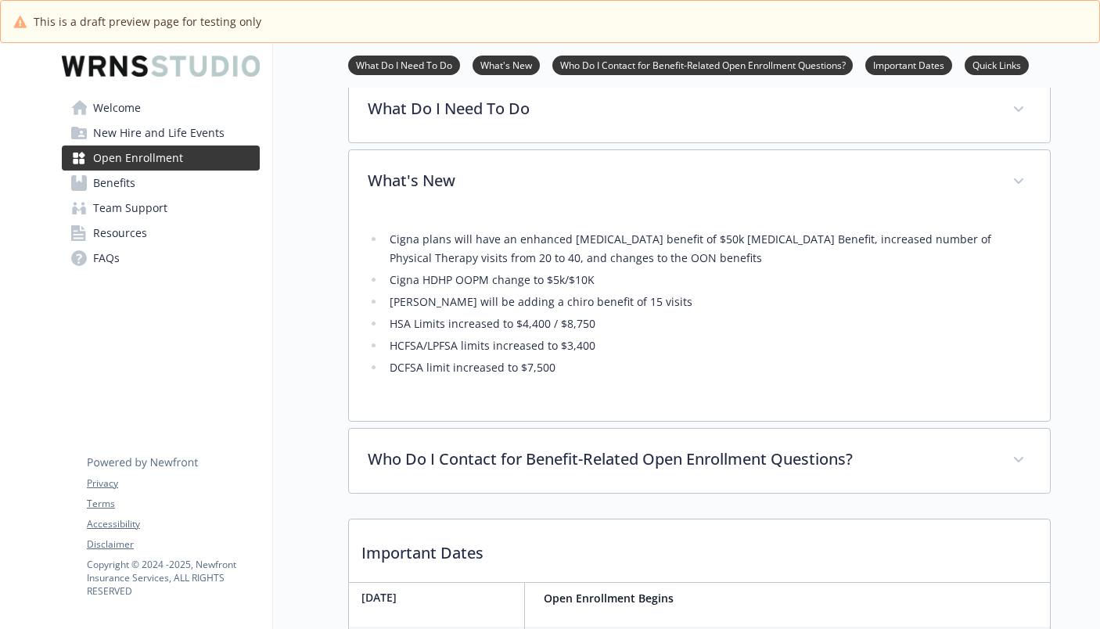
scroll to position [214, 12]
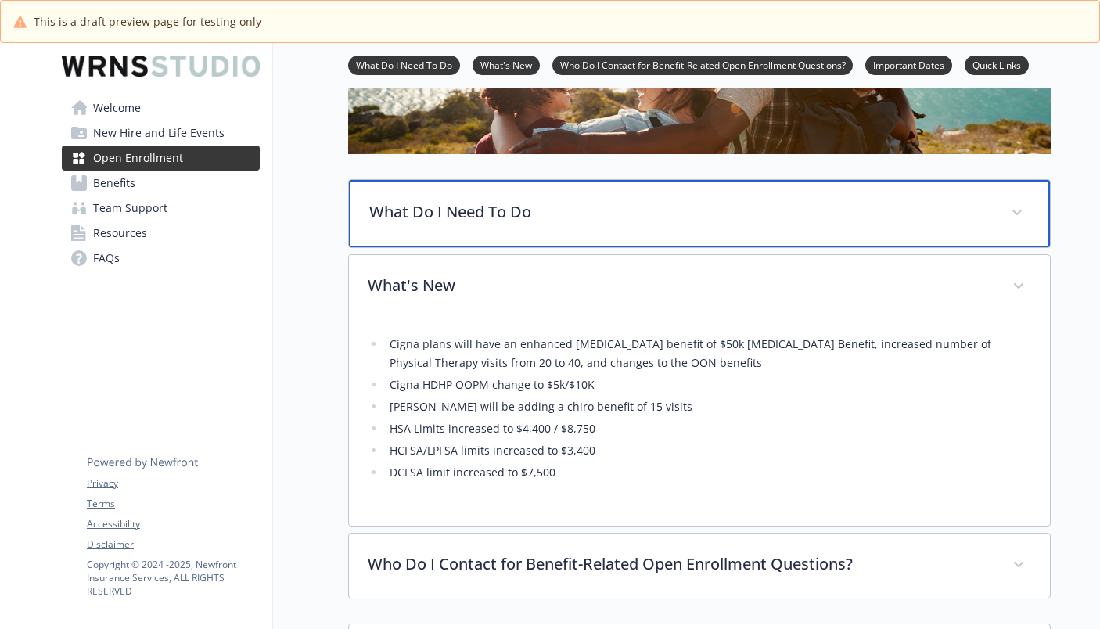
click at [516, 208] on p "What Do I Need To Do" at bounding box center [680, 211] width 623 height 23
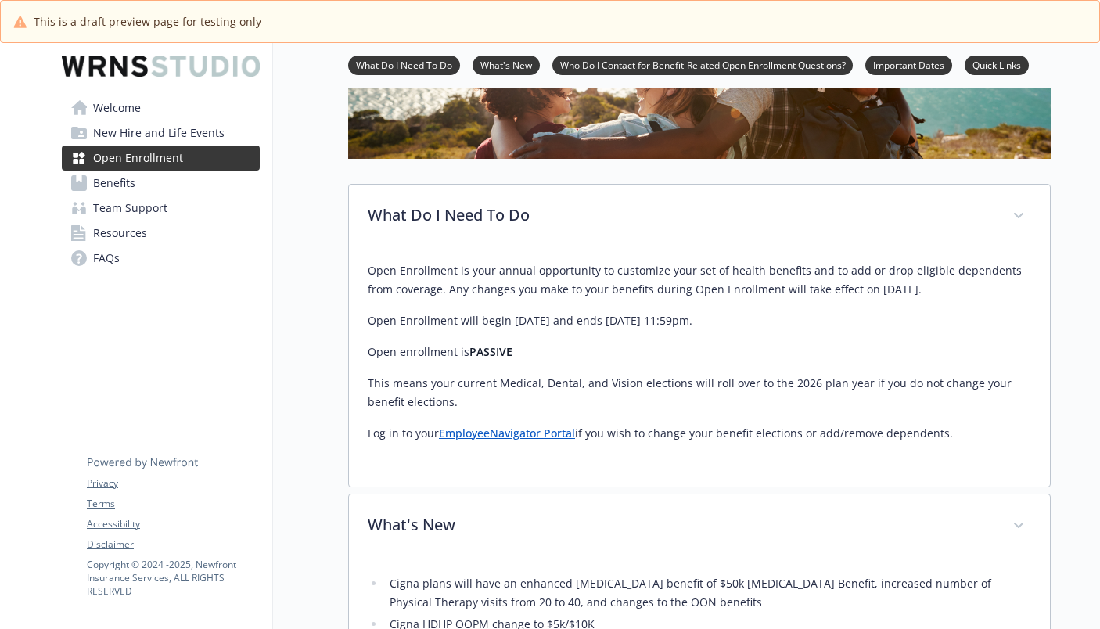
scroll to position [136, 12]
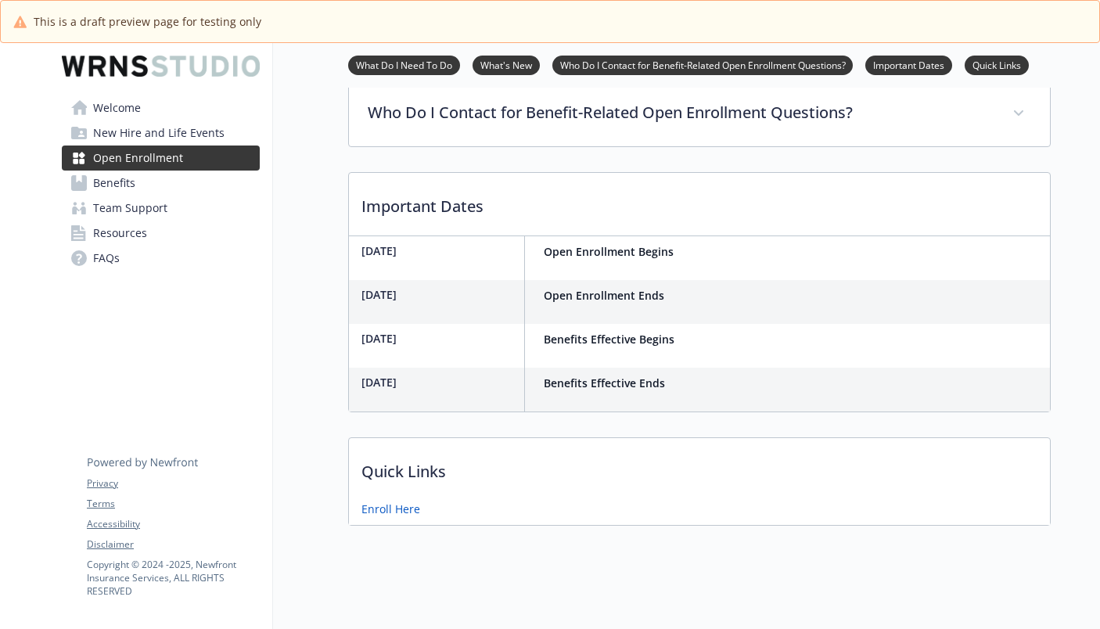
scroll to position [922, 12]
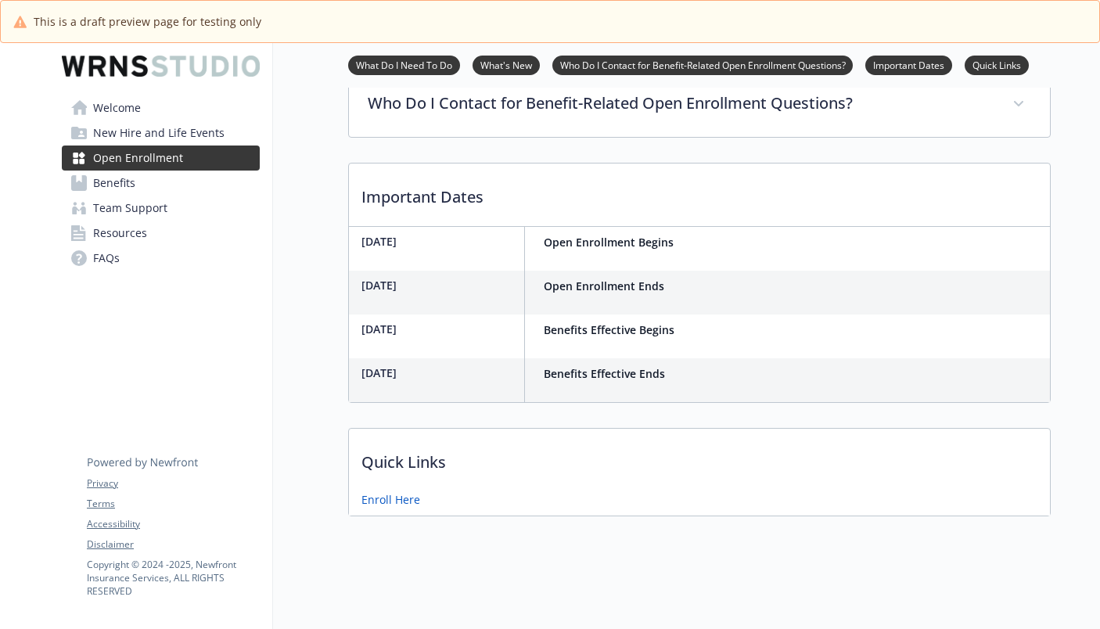
click at [362, 277] on p "[DATE]" at bounding box center [440, 285] width 157 height 16
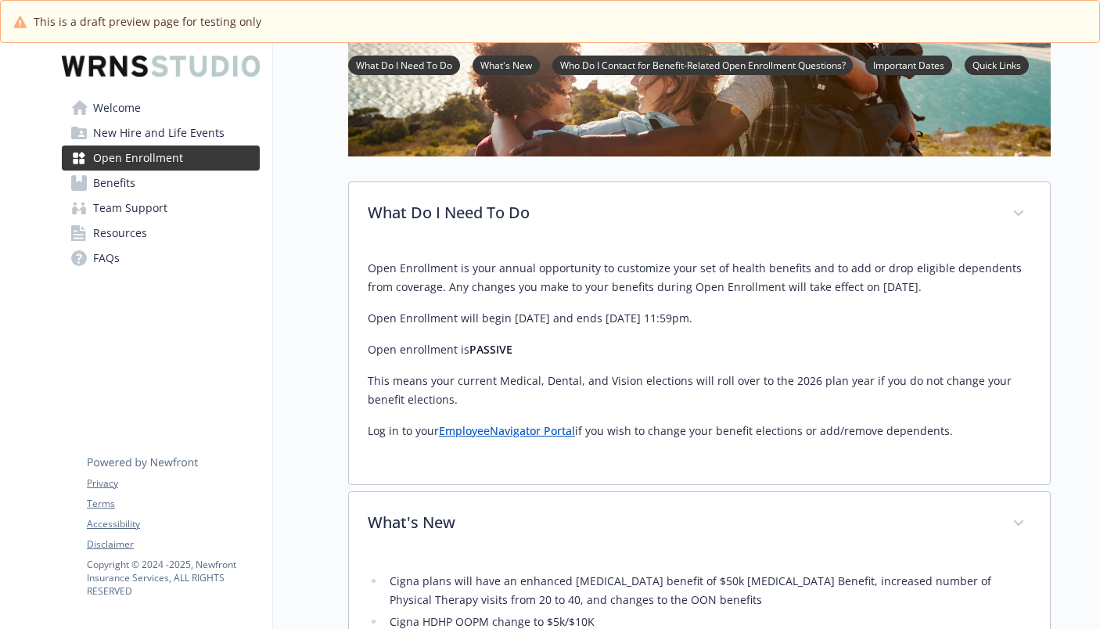
scroll to position [235, 12]
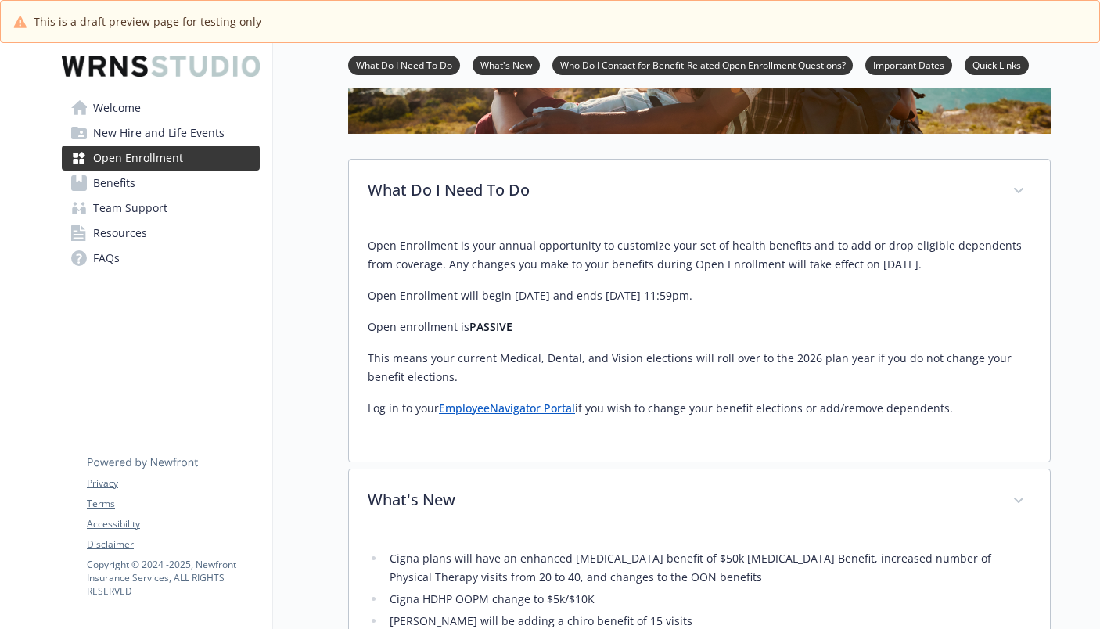
click at [1063, 270] on div at bounding box center [1075, 556] width 49 height 1496
click at [119, 108] on span "Welcome" at bounding box center [117, 107] width 48 height 25
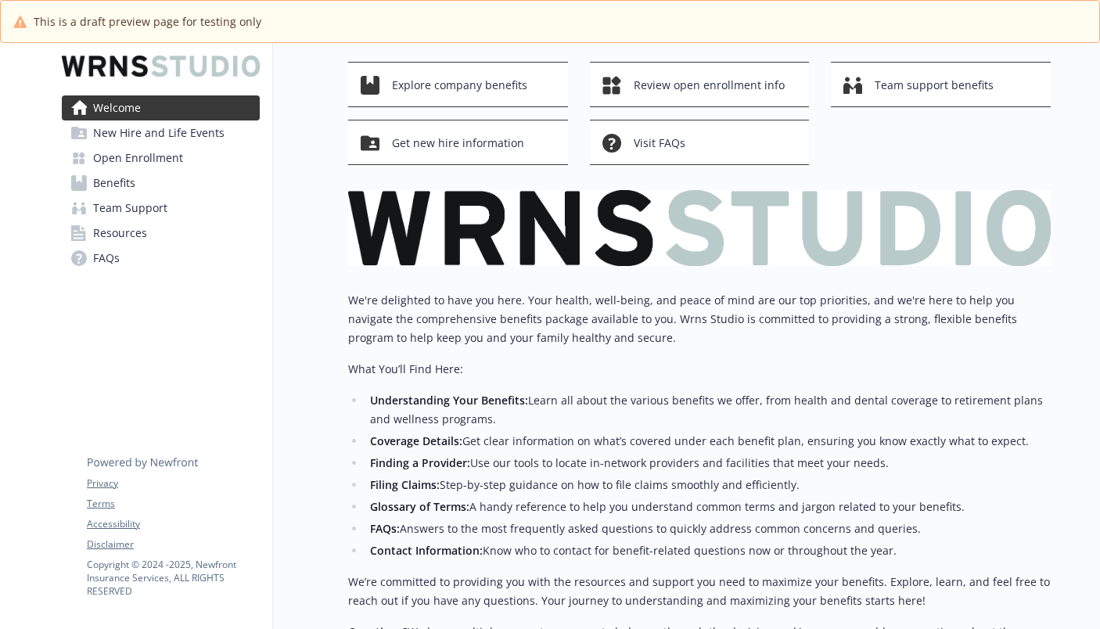
scroll to position [0, 12]
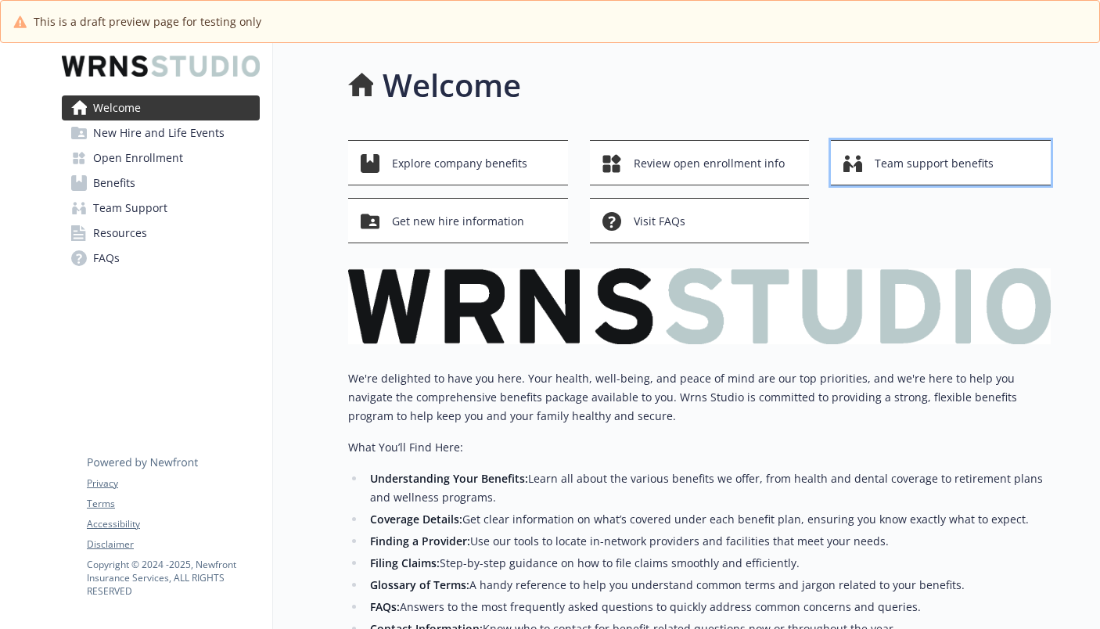
click at [912, 162] on span "Team support benefits" at bounding box center [934, 164] width 119 height 30
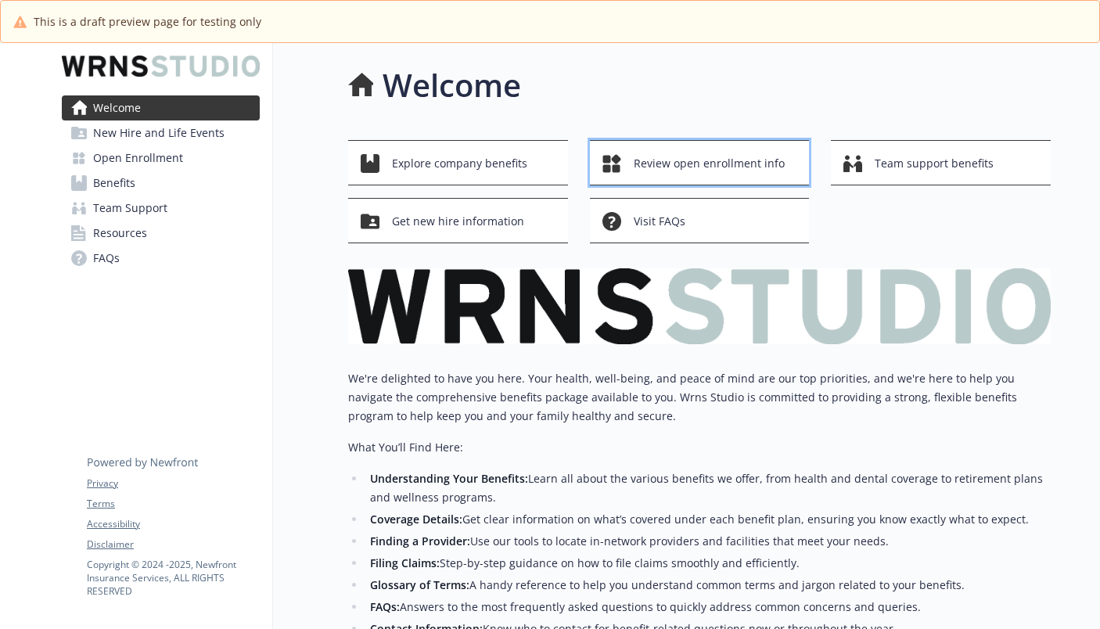
click at [665, 164] on span "Review open enrollment info" at bounding box center [709, 164] width 151 height 30
